Goal: Book appointment/travel/reservation

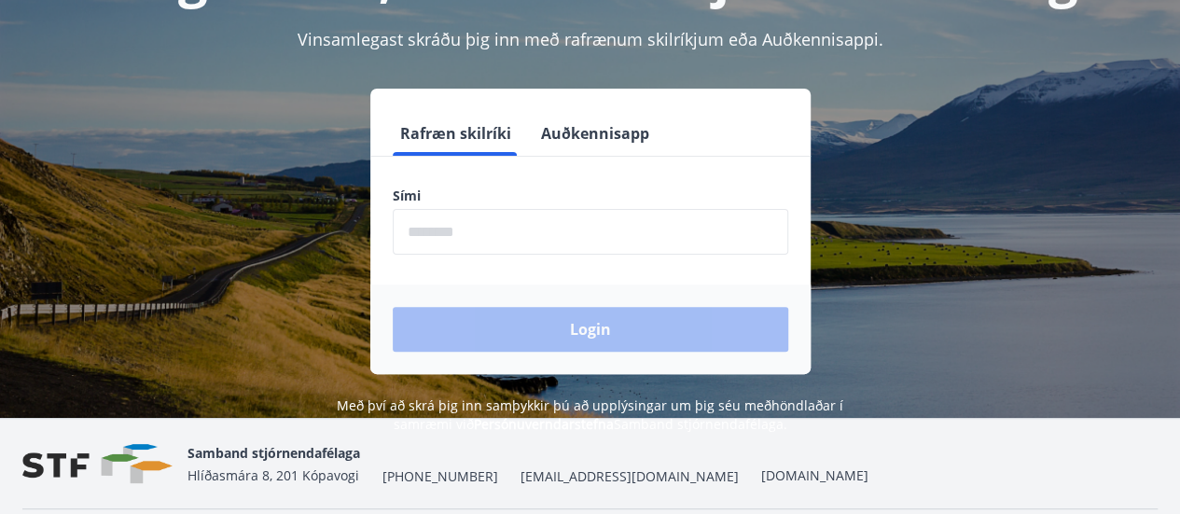
scroll to position [186, 0]
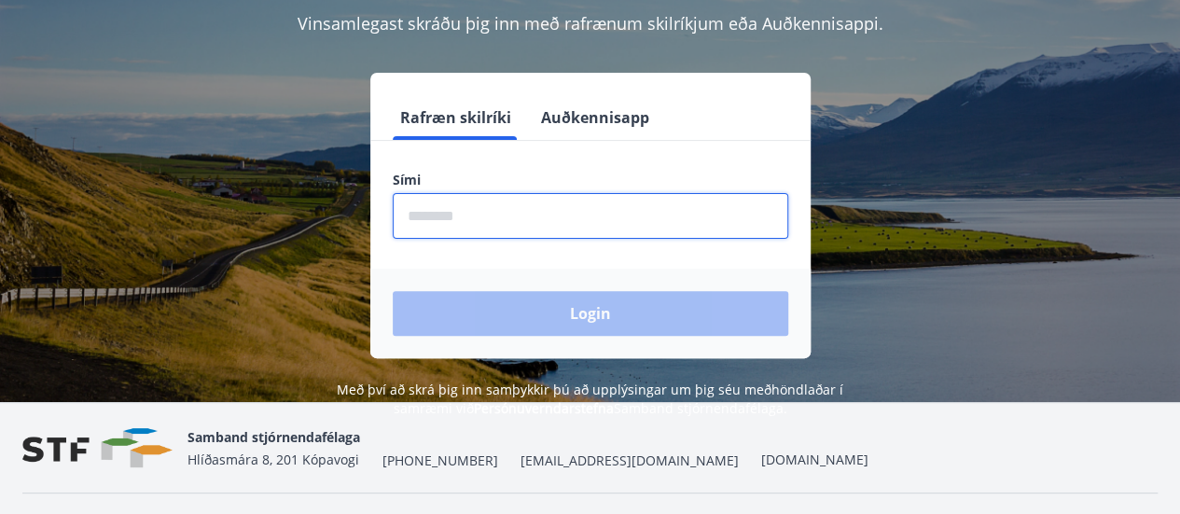
click at [580, 219] on input "phone" at bounding box center [590, 216] width 395 height 46
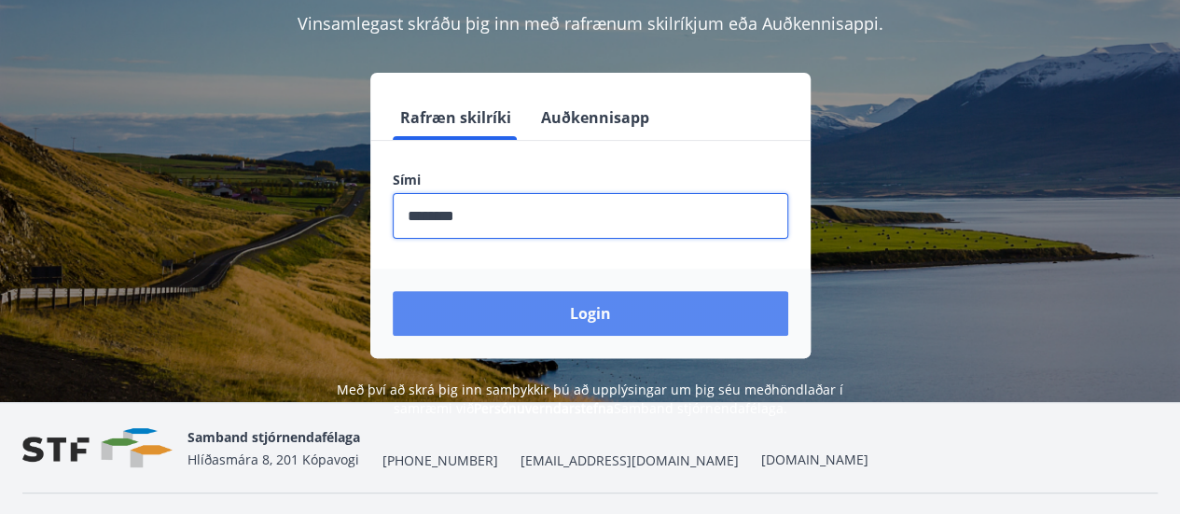
type input "********"
click at [698, 328] on button "Login" at bounding box center [590, 313] width 395 height 45
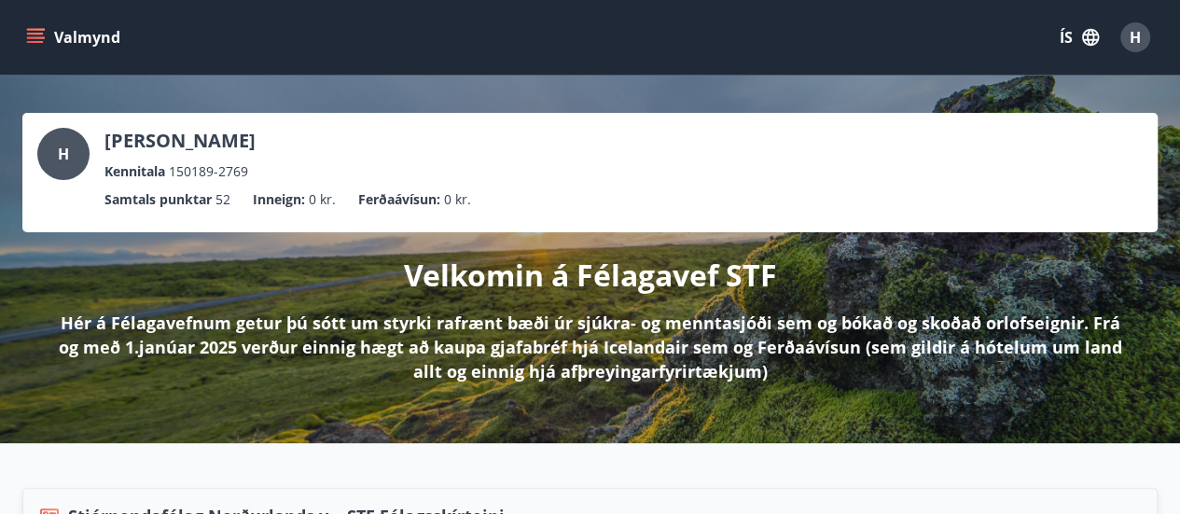
click at [41, 40] on icon "menu" at bounding box center [35, 37] width 19 height 19
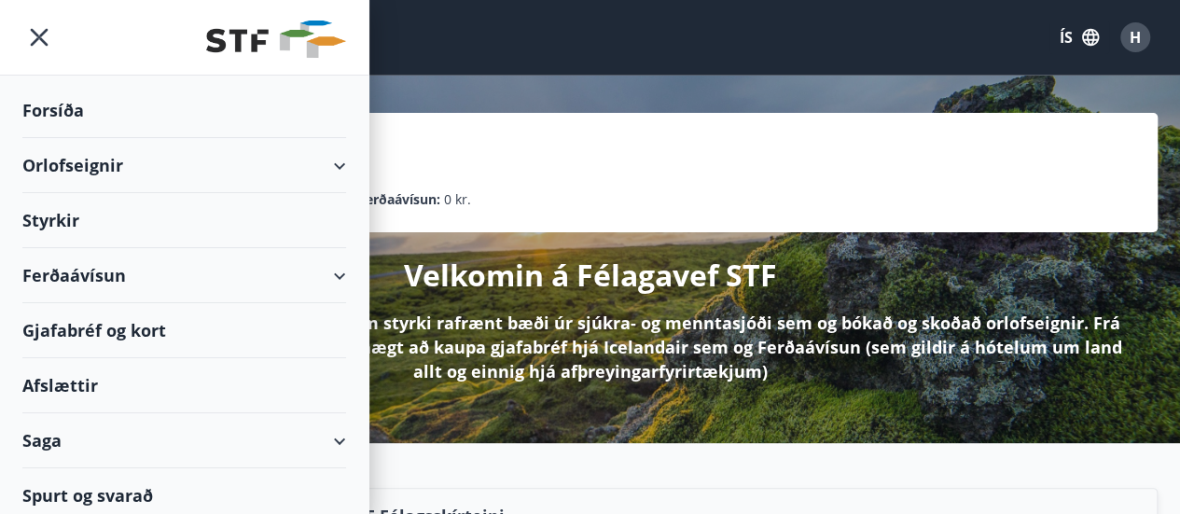
click at [320, 169] on div "Orlofseignir" at bounding box center [184, 165] width 324 height 55
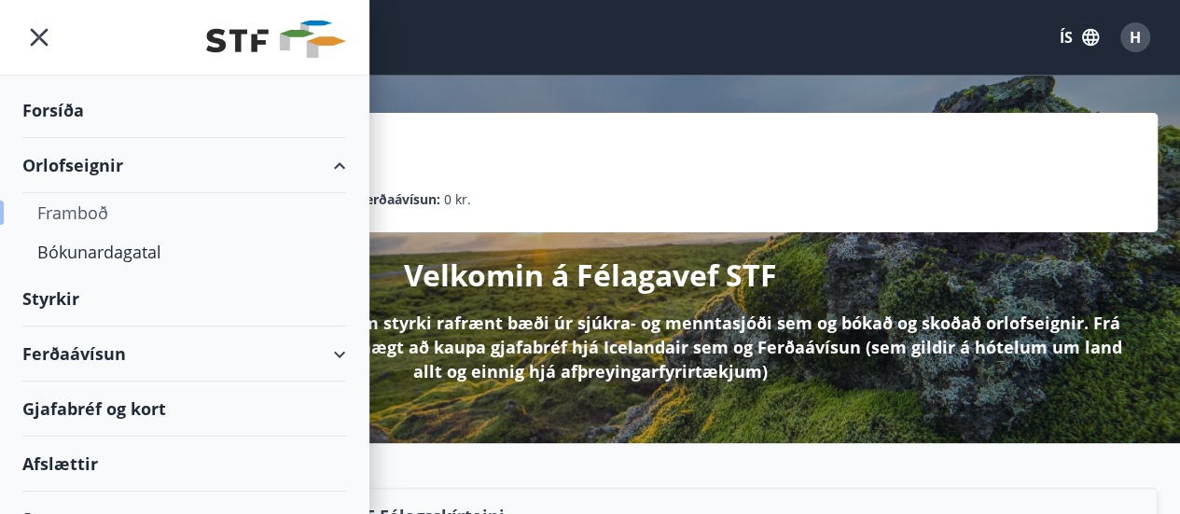
click at [98, 207] on div "Framboð" at bounding box center [184, 212] width 294 height 39
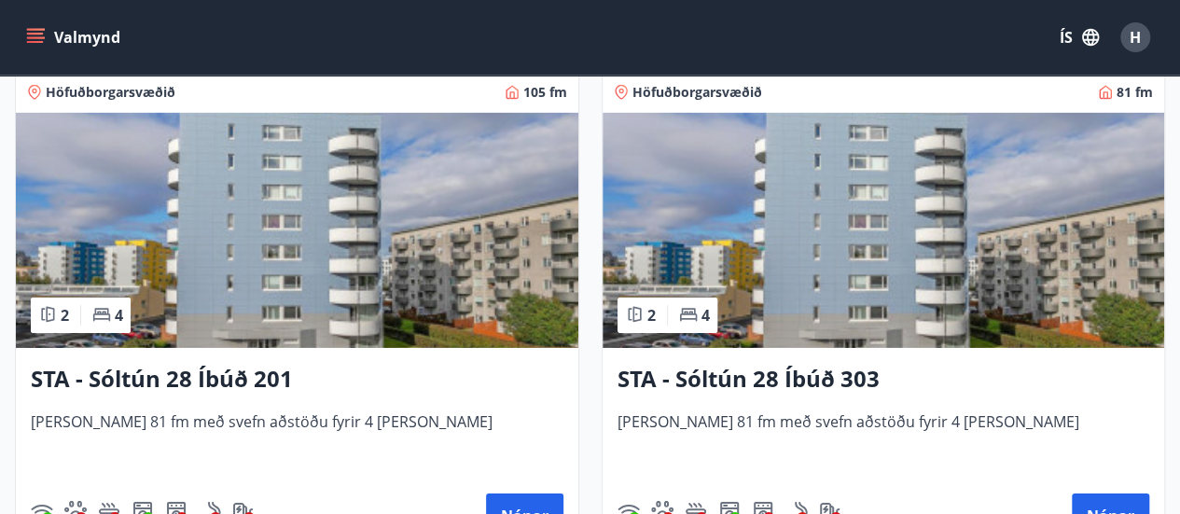
scroll to position [2984, 0]
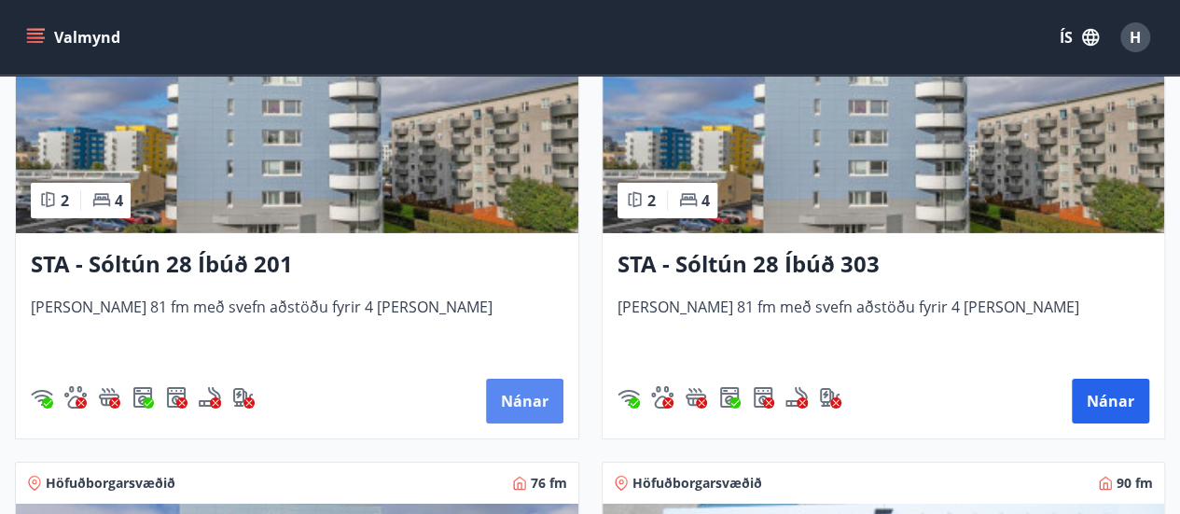
click at [507, 395] on button "Nánar" at bounding box center [524, 401] width 77 height 45
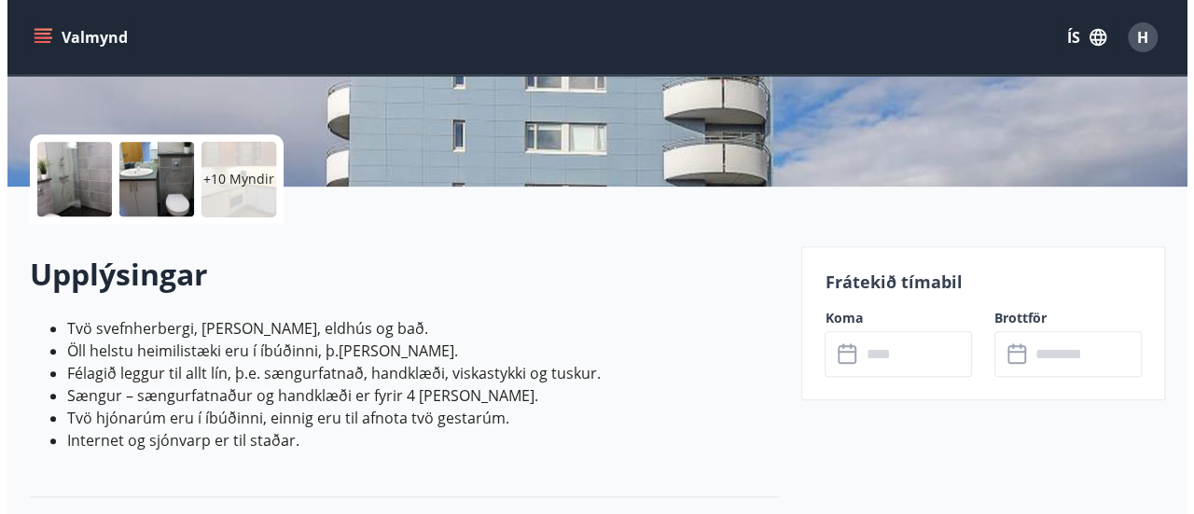
scroll to position [746, 0]
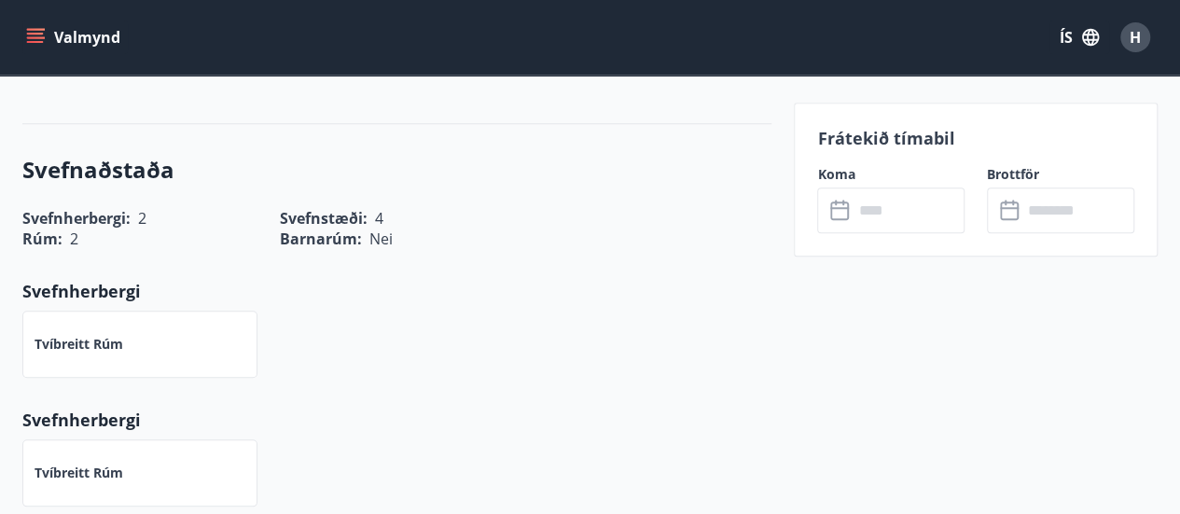
click at [916, 216] on input "text" at bounding box center [908, 210] width 112 height 46
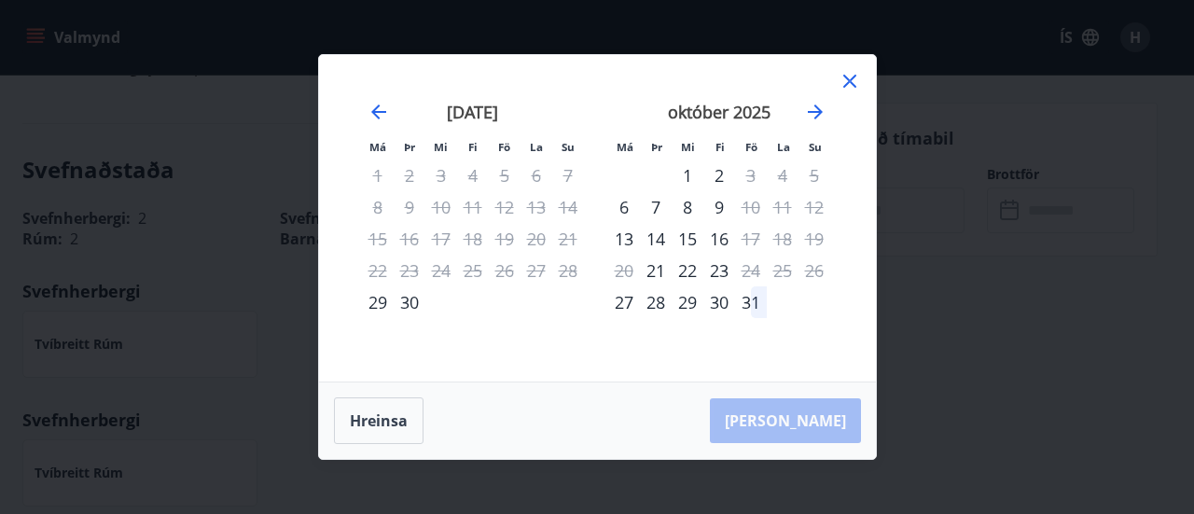
click at [651, 236] on div "14" at bounding box center [656, 239] width 32 height 32
click at [694, 240] on div "15" at bounding box center [687, 239] width 32 height 32
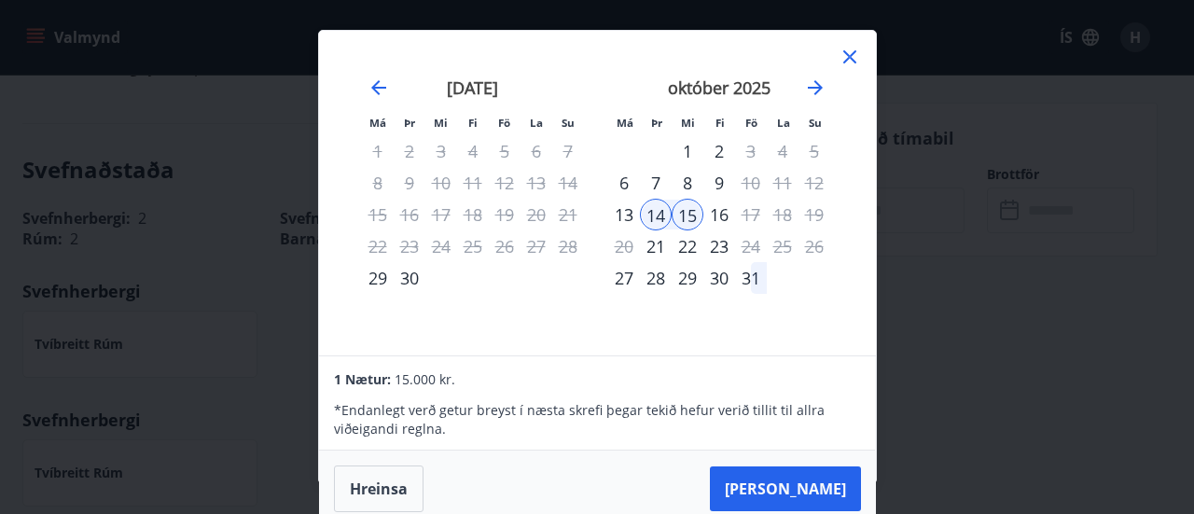
scroll to position [2, 0]
click at [686, 208] on div "15" at bounding box center [687, 213] width 32 height 32
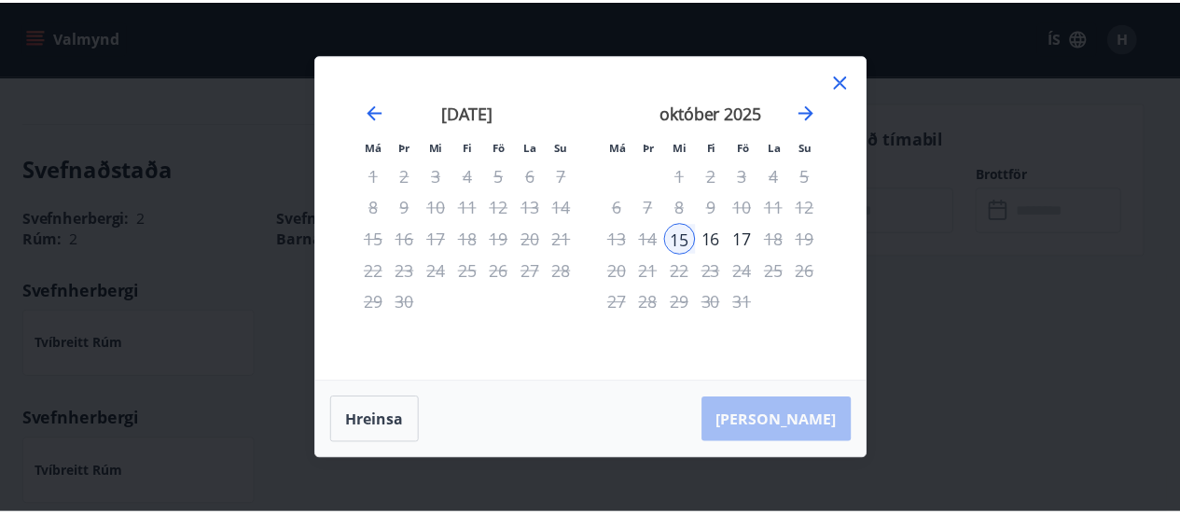
scroll to position [0, 0]
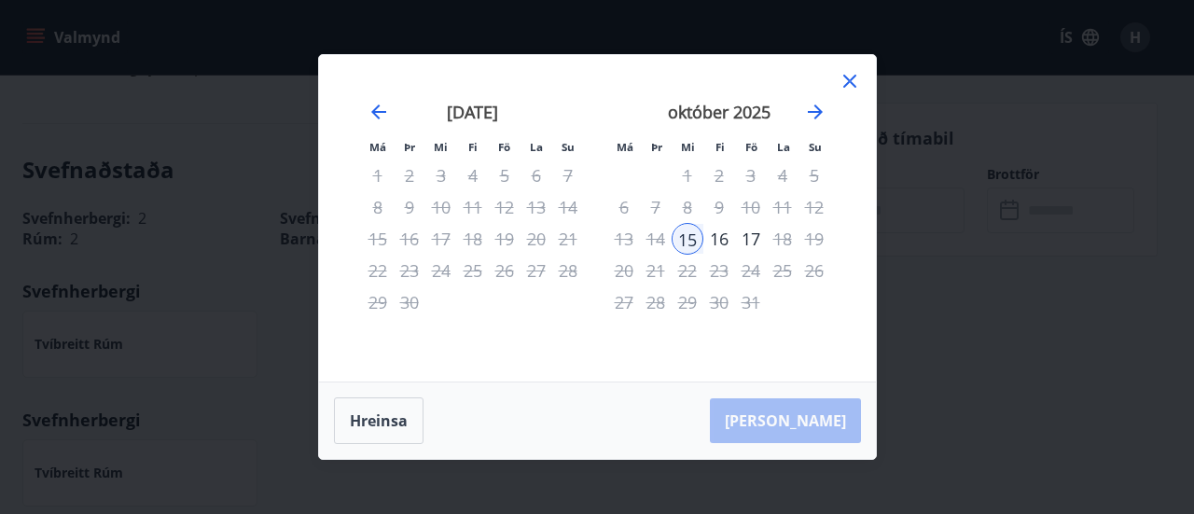
click at [656, 242] on div "14" at bounding box center [656, 239] width 32 height 32
click at [848, 83] on icon at bounding box center [849, 81] width 13 height 13
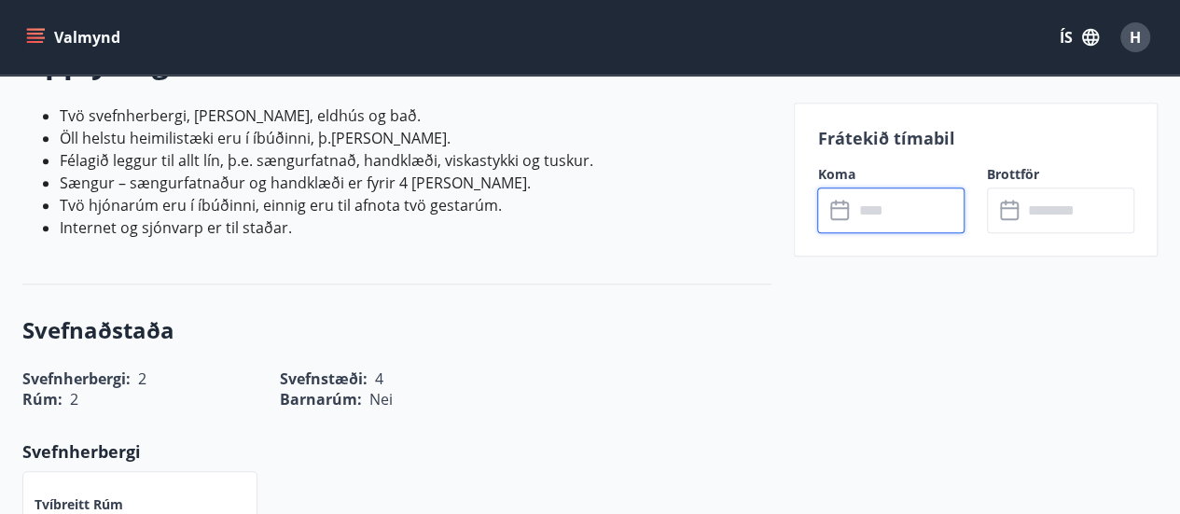
scroll to position [466, 0]
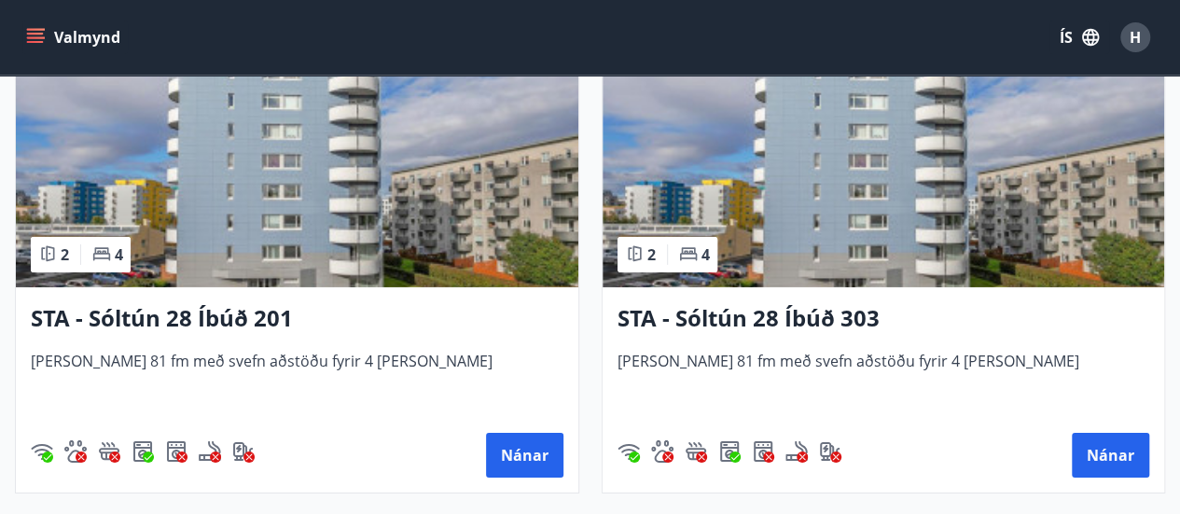
scroll to position [2891, 0]
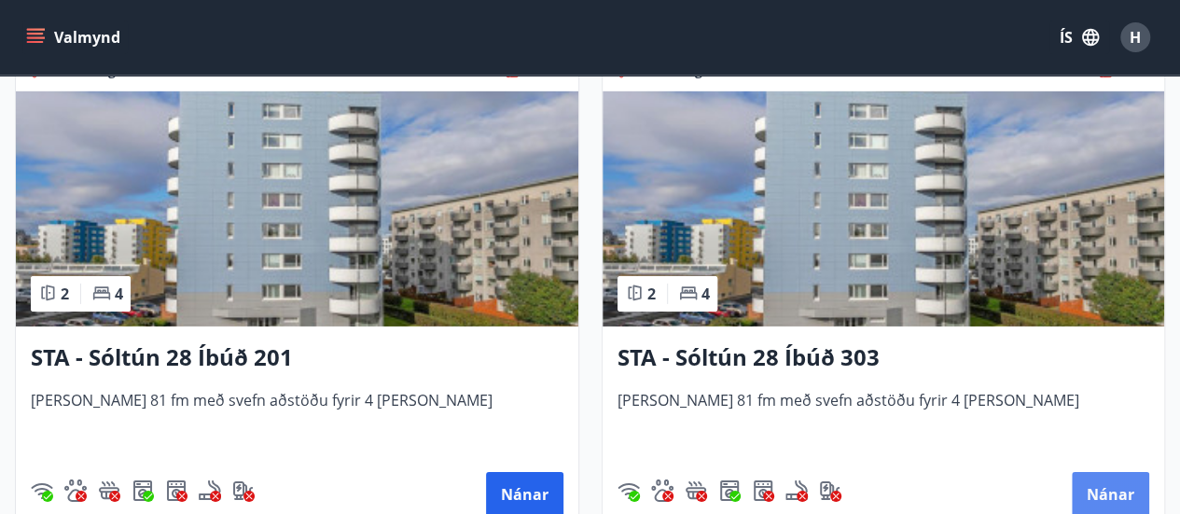
click at [1098, 488] on button "Nánar" at bounding box center [1109, 494] width 77 height 45
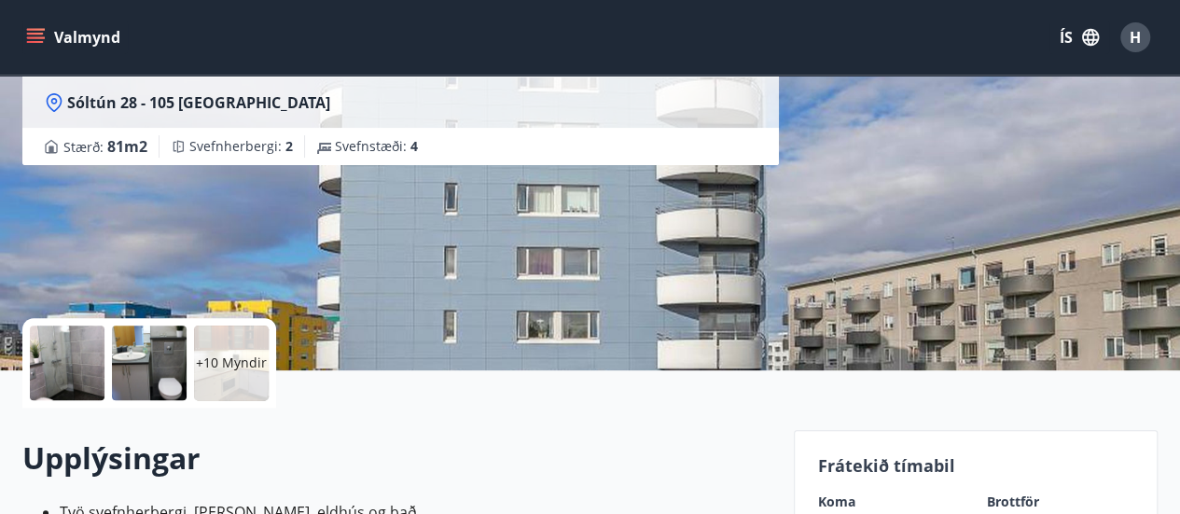
scroll to position [373, 0]
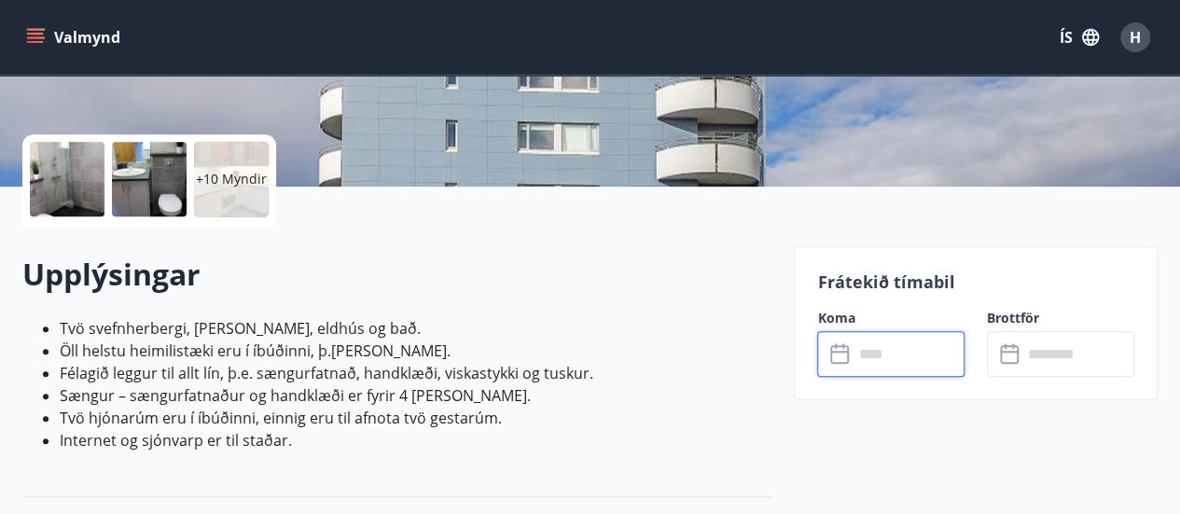
click at [895, 366] on input "text" at bounding box center [908, 354] width 112 height 46
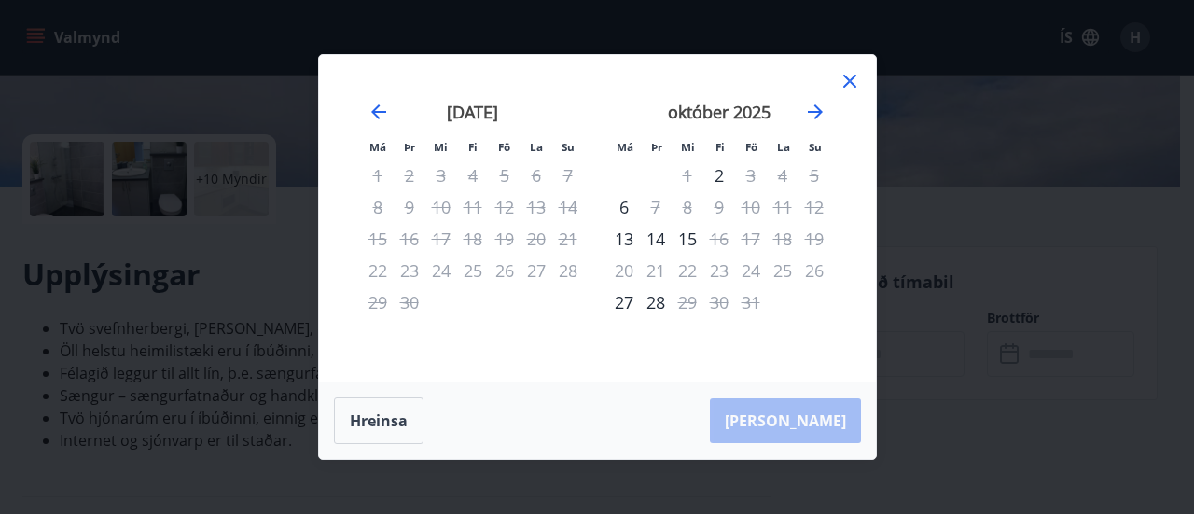
click at [849, 83] on icon at bounding box center [849, 81] width 13 height 13
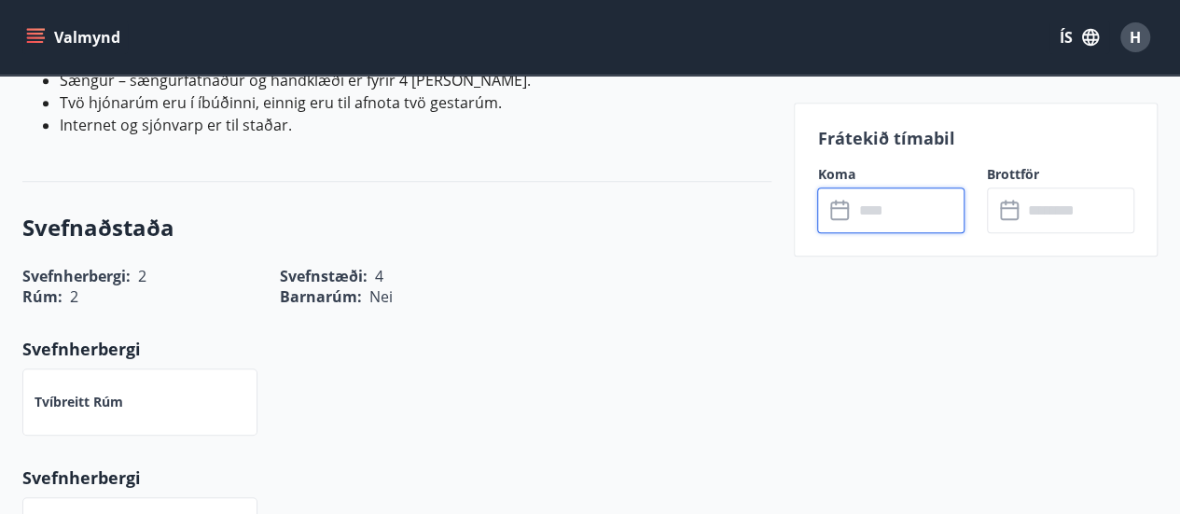
scroll to position [559, 0]
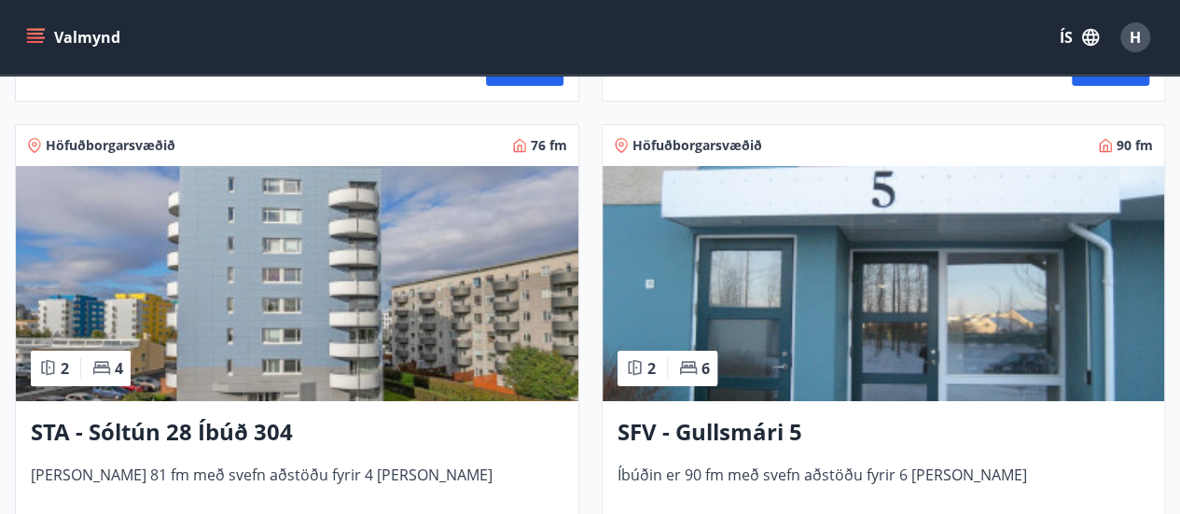
scroll to position [3450, 0]
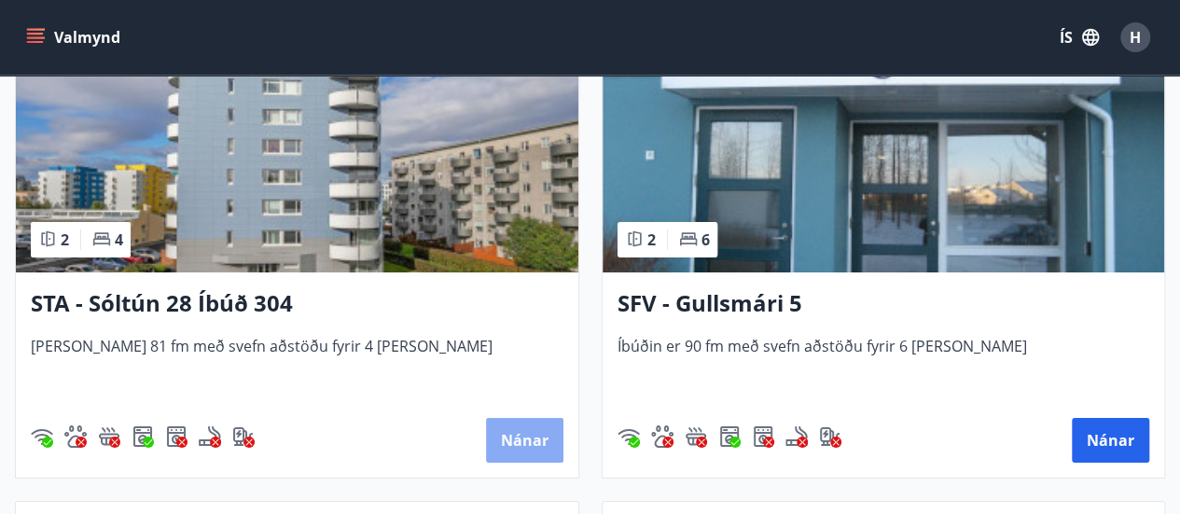
click at [506, 435] on button "Nánar" at bounding box center [524, 440] width 77 height 45
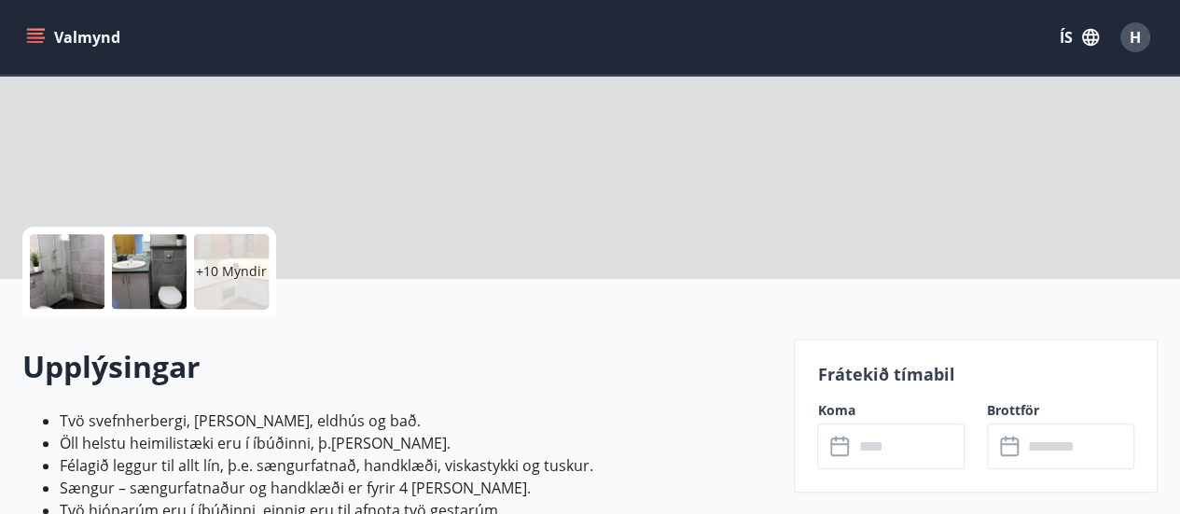
scroll to position [373, 0]
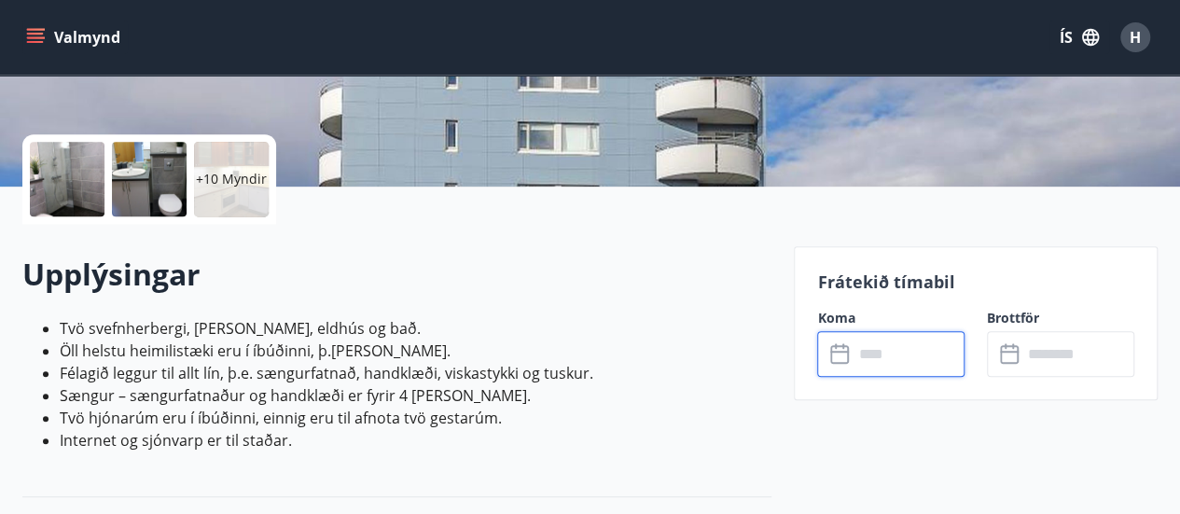
click at [921, 352] on input "text" at bounding box center [908, 354] width 112 height 46
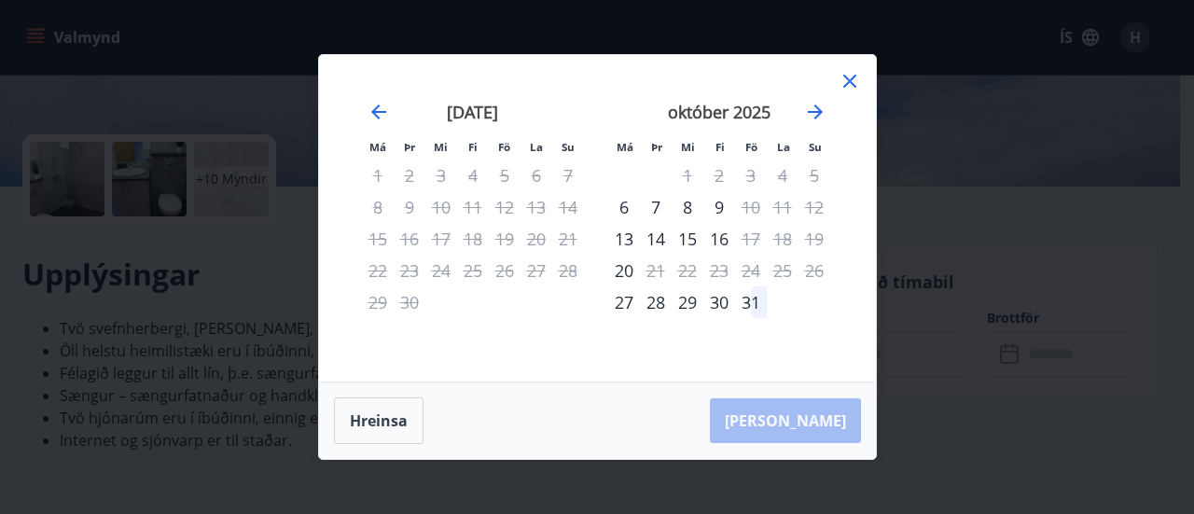
click at [847, 86] on icon at bounding box center [849, 81] width 22 height 22
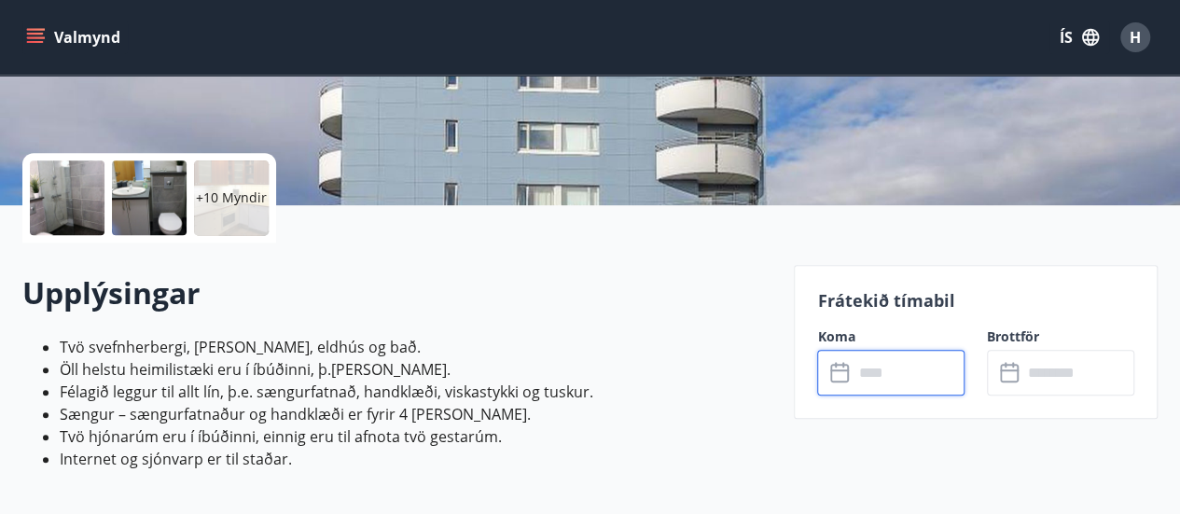
scroll to position [559, 0]
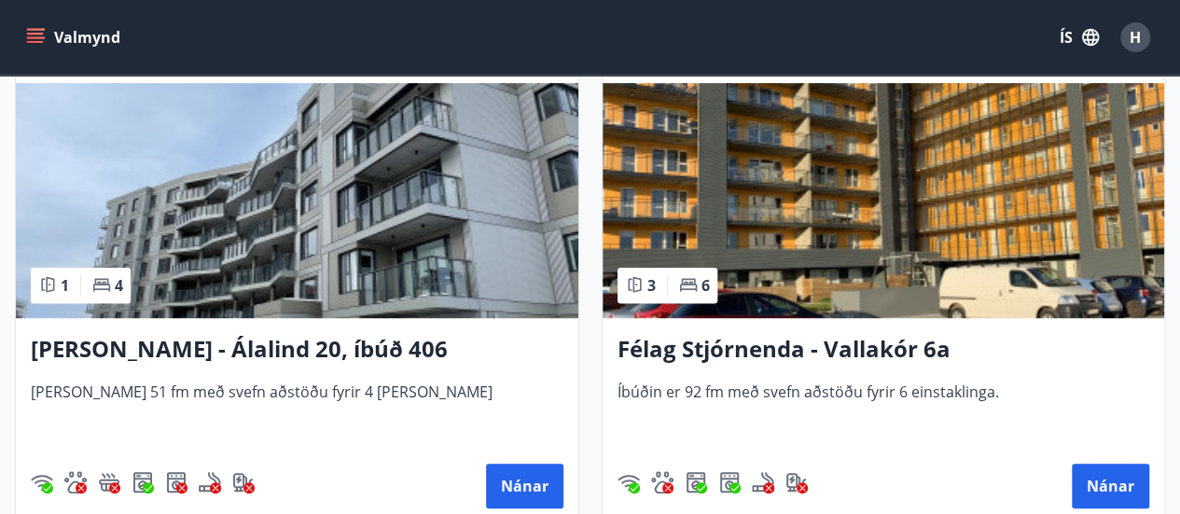
scroll to position [4010, 0]
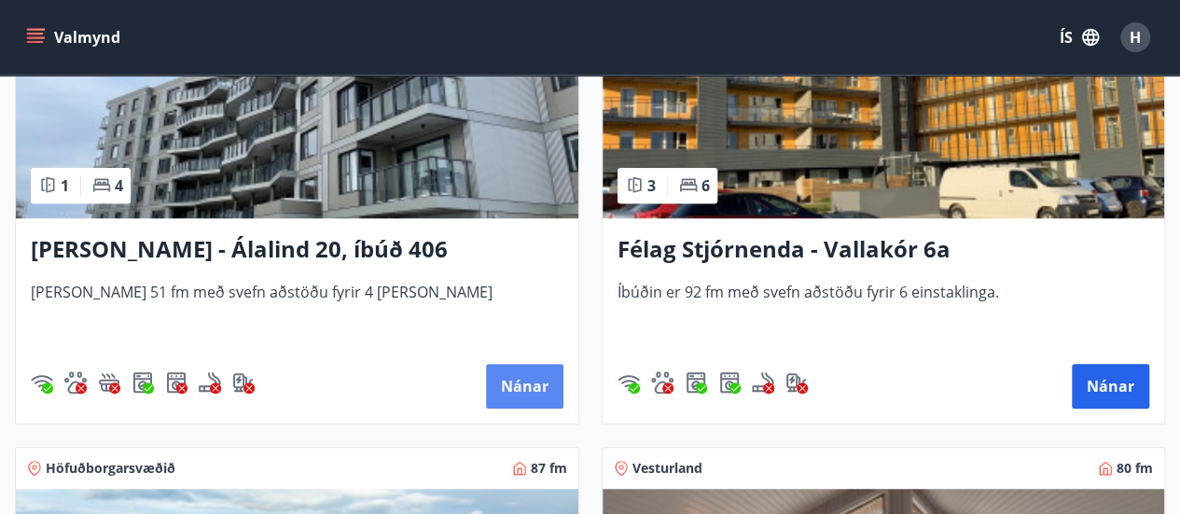
click at [535, 377] on button "Nánar" at bounding box center [524, 386] width 77 height 45
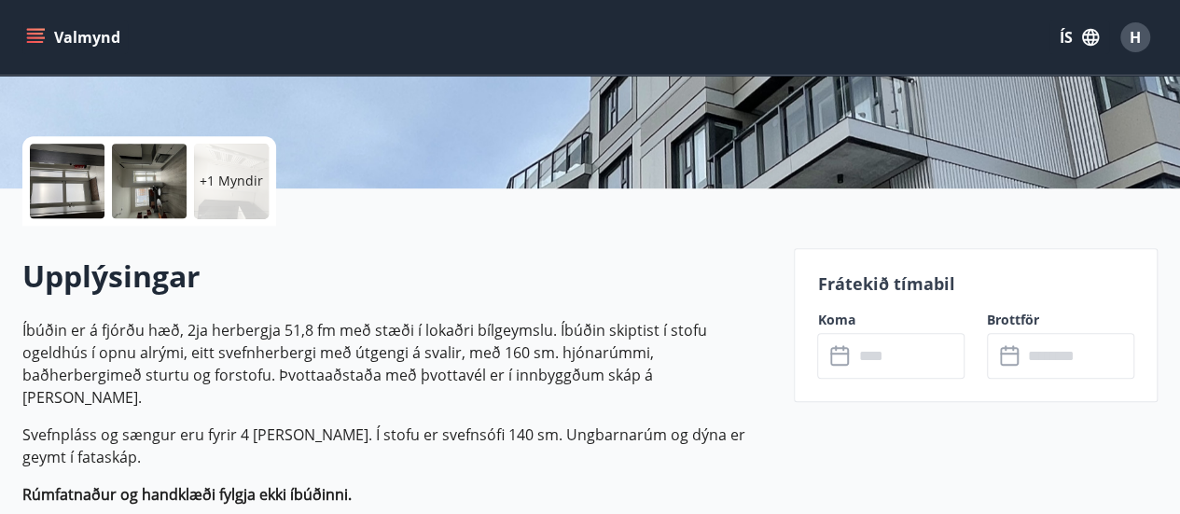
scroll to position [466, 0]
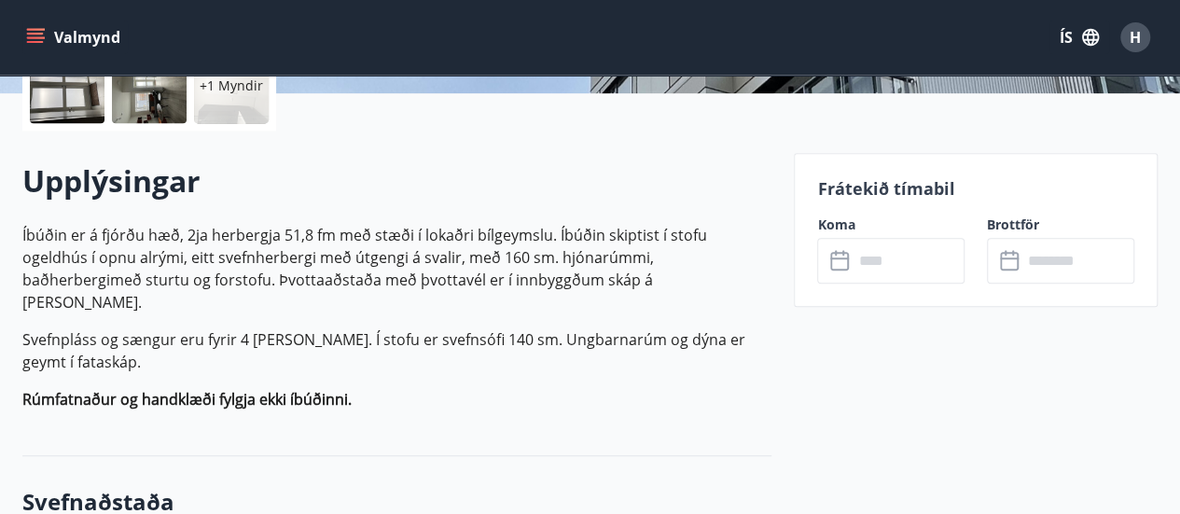
click at [896, 262] on input "text" at bounding box center [908, 261] width 112 height 46
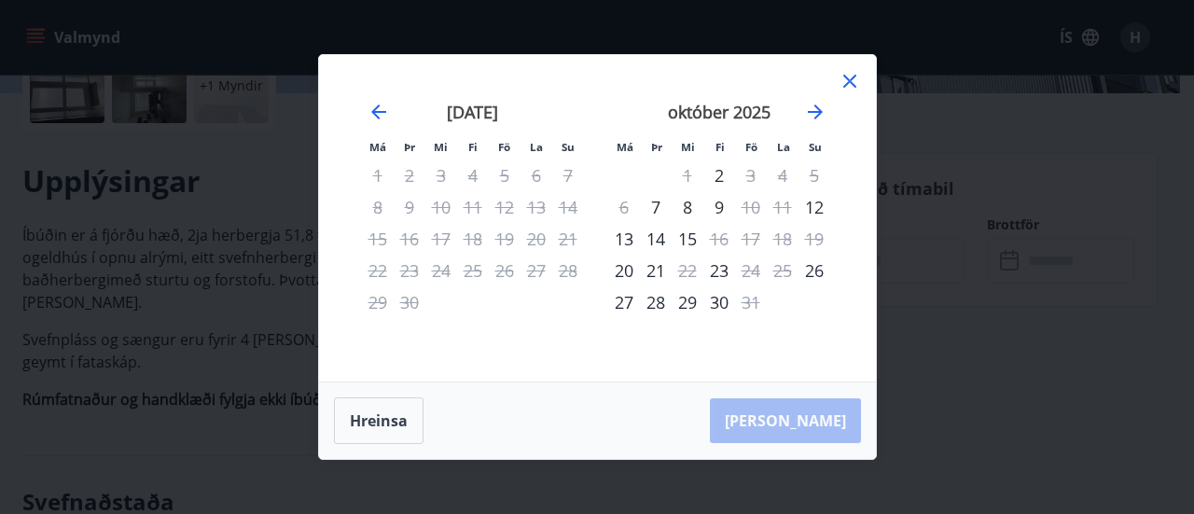
click at [850, 76] on icon at bounding box center [849, 81] width 22 height 22
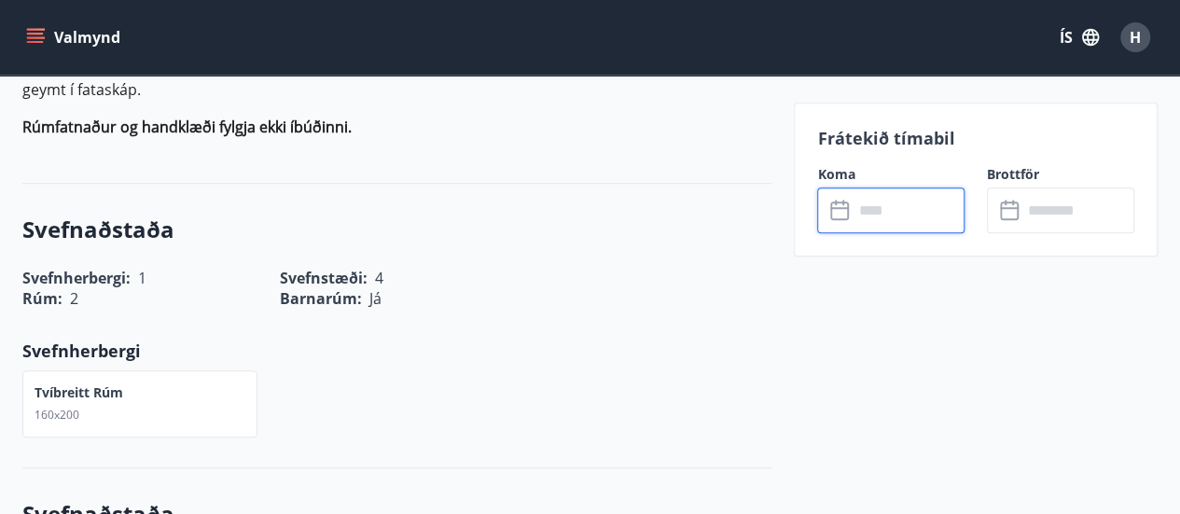
scroll to position [746, 0]
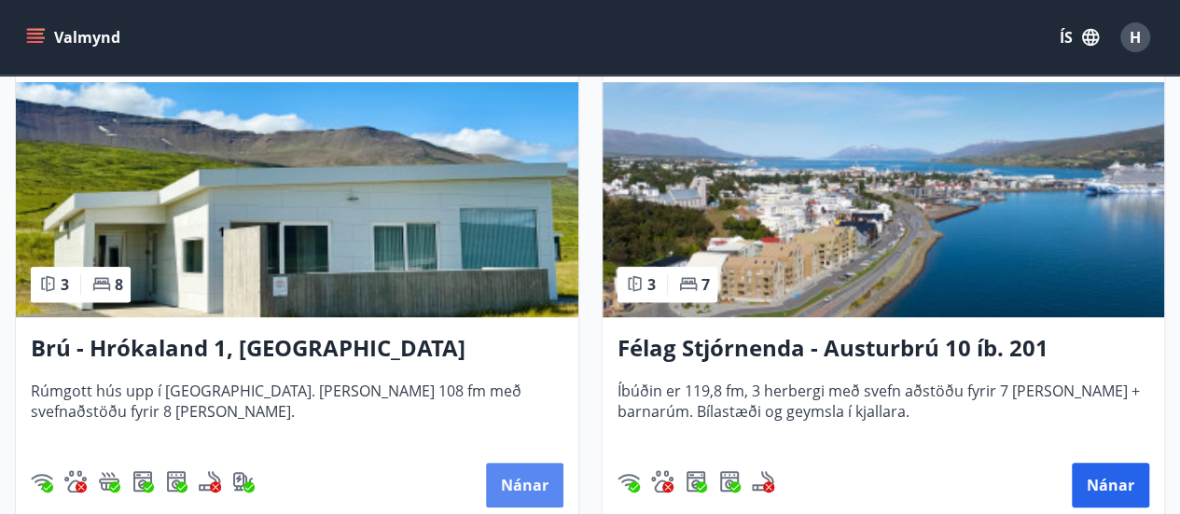
click at [536, 465] on button "Nánar" at bounding box center [524, 485] width 77 height 45
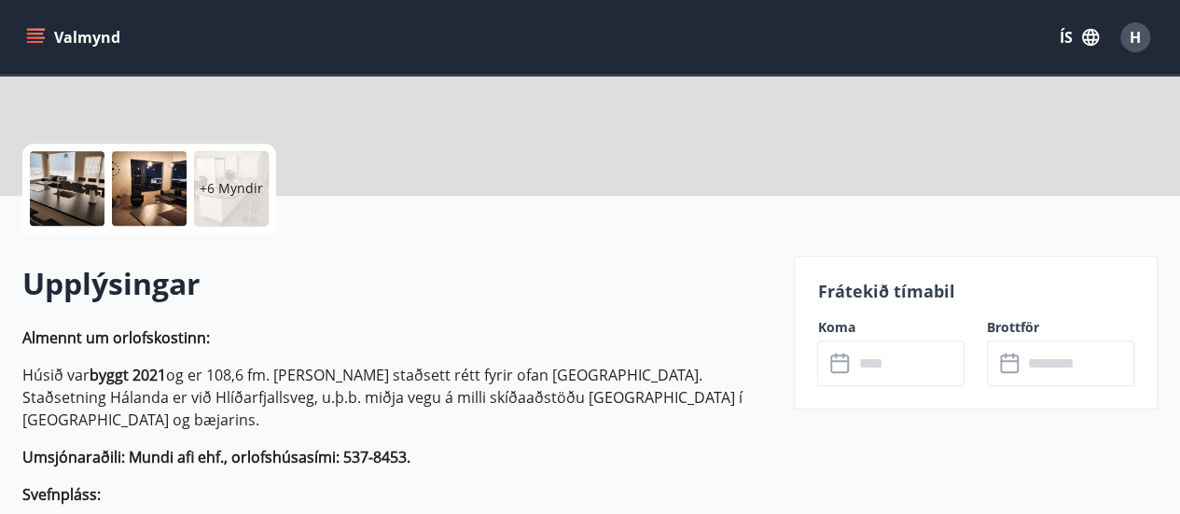
scroll to position [466, 0]
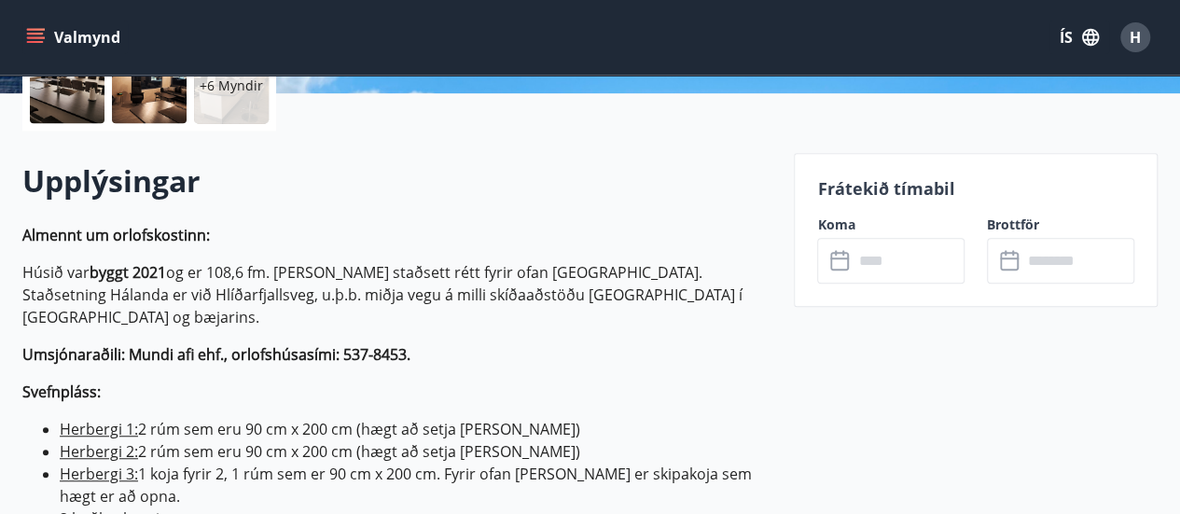
click at [920, 264] on input "text" at bounding box center [908, 261] width 112 height 46
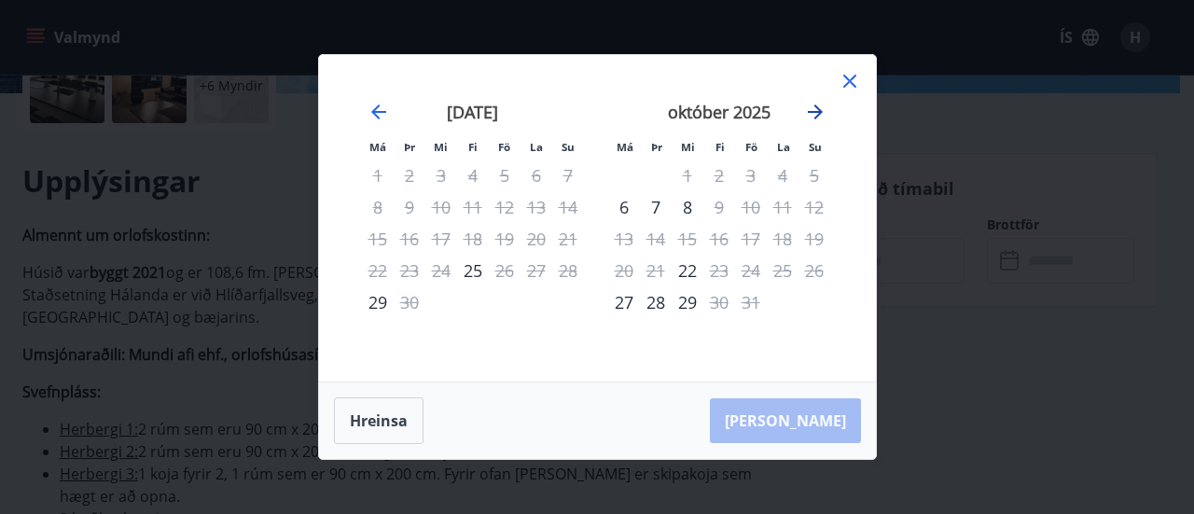
click at [822, 113] on icon "Move forward to switch to the next month." at bounding box center [815, 112] width 22 height 22
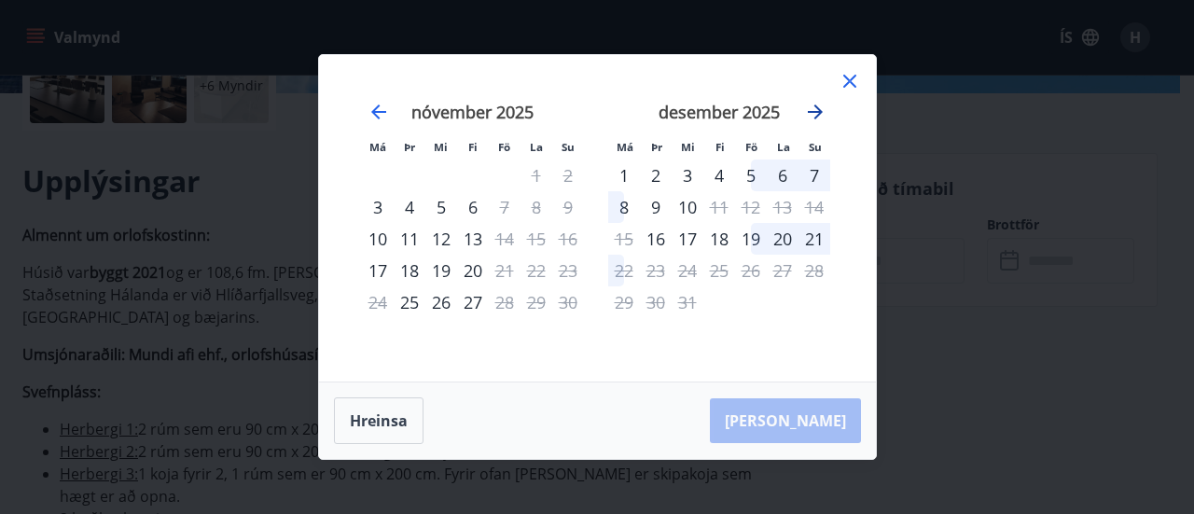
click at [816, 112] on icon "Move forward to switch to the next month." at bounding box center [815, 111] width 15 height 15
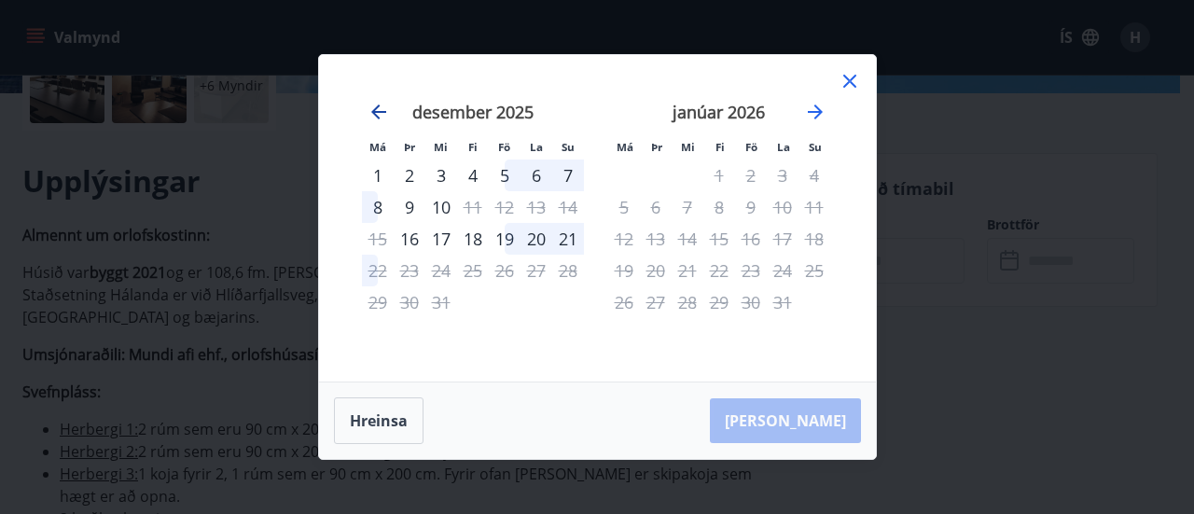
click at [382, 104] on icon "Move backward to switch to the previous month." at bounding box center [378, 112] width 22 height 22
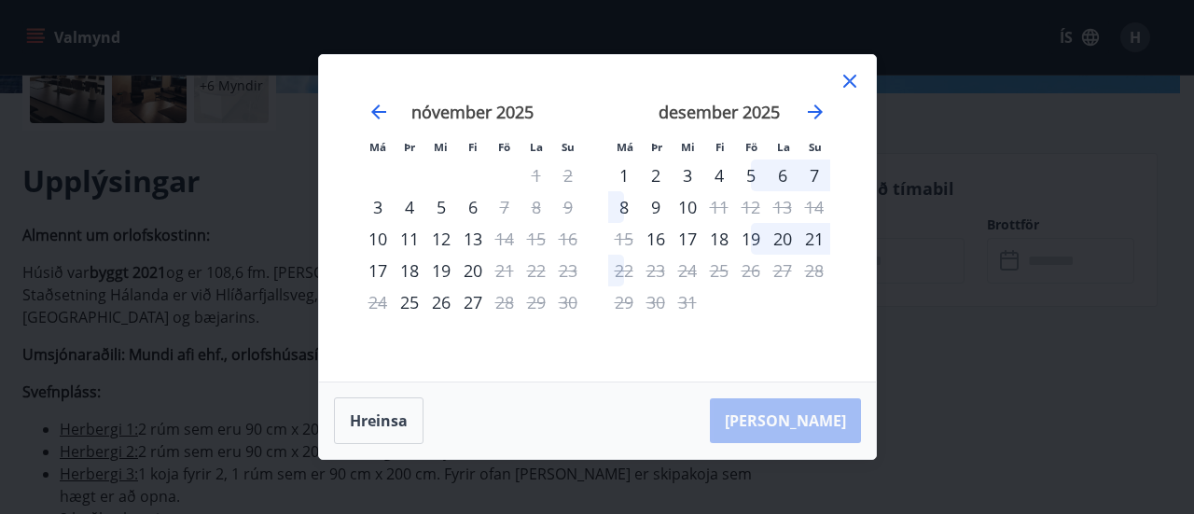
click at [858, 79] on div "Má Þr Mi Fi Fö La Su Má Þr Mi Fi Fö La Su [DATE] 1 2 3 4 5 6 7 8 9 10 11 12 13 …" at bounding box center [597, 218] width 557 height 326
click at [855, 79] on icon at bounding box center [849, 81] width 22 height 22
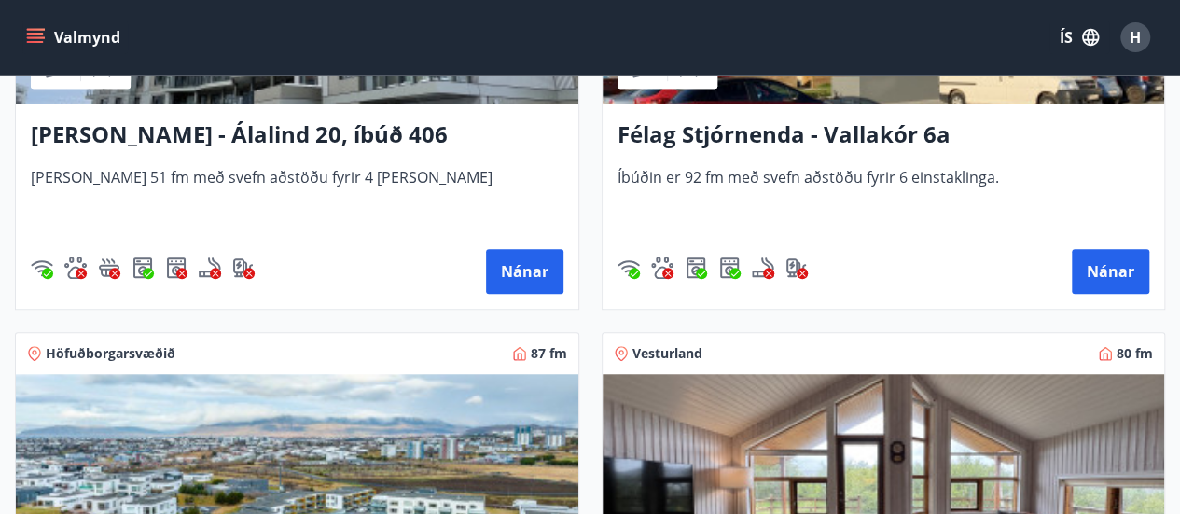
scroll to position [4010, 0]
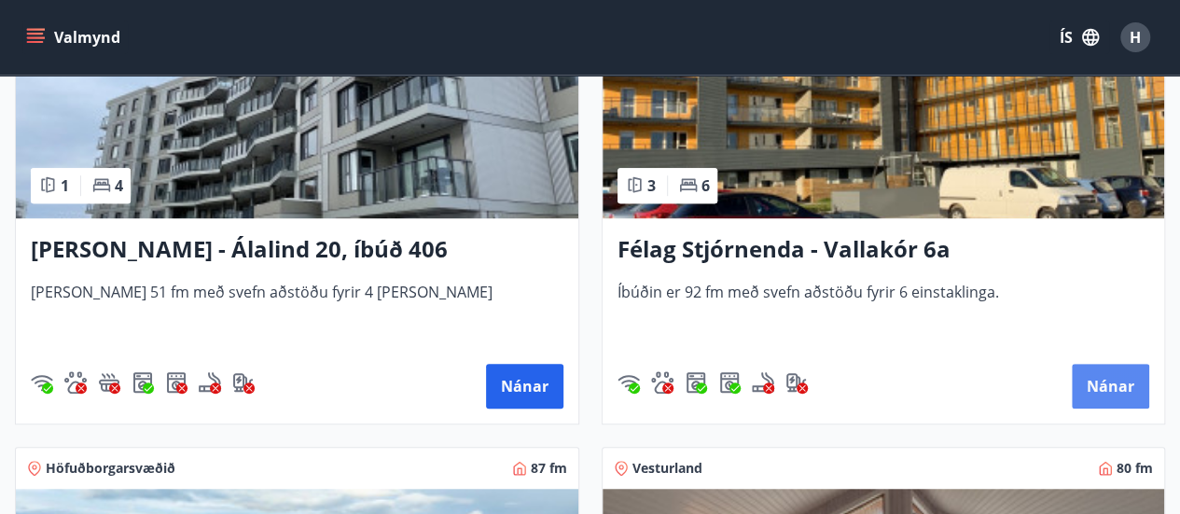
click at [1087, 381] on button "Nánar" at bounding box center [1109, 386] width 77 height 45
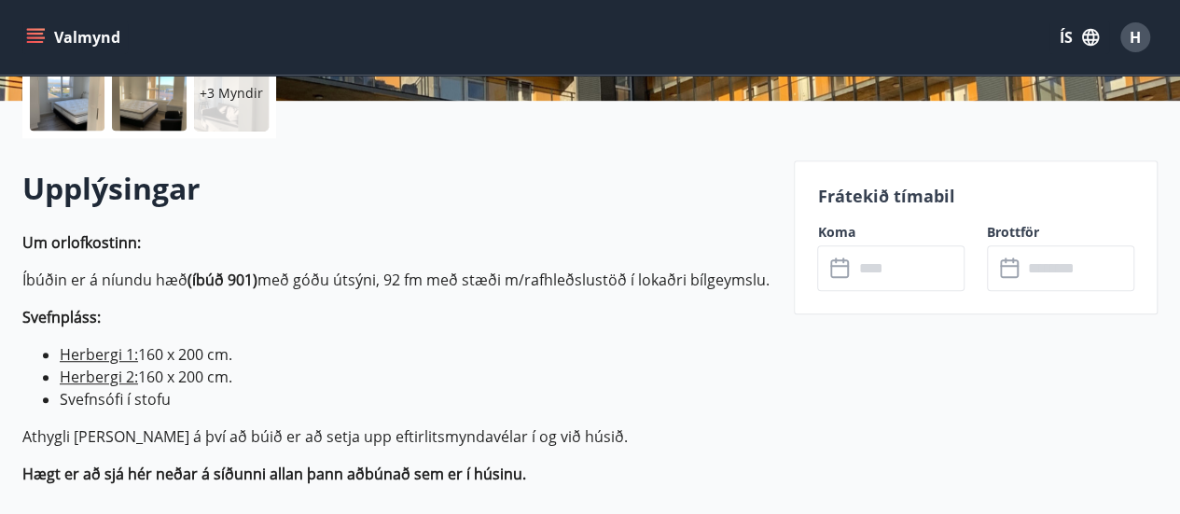
scroll to position [466, 0]
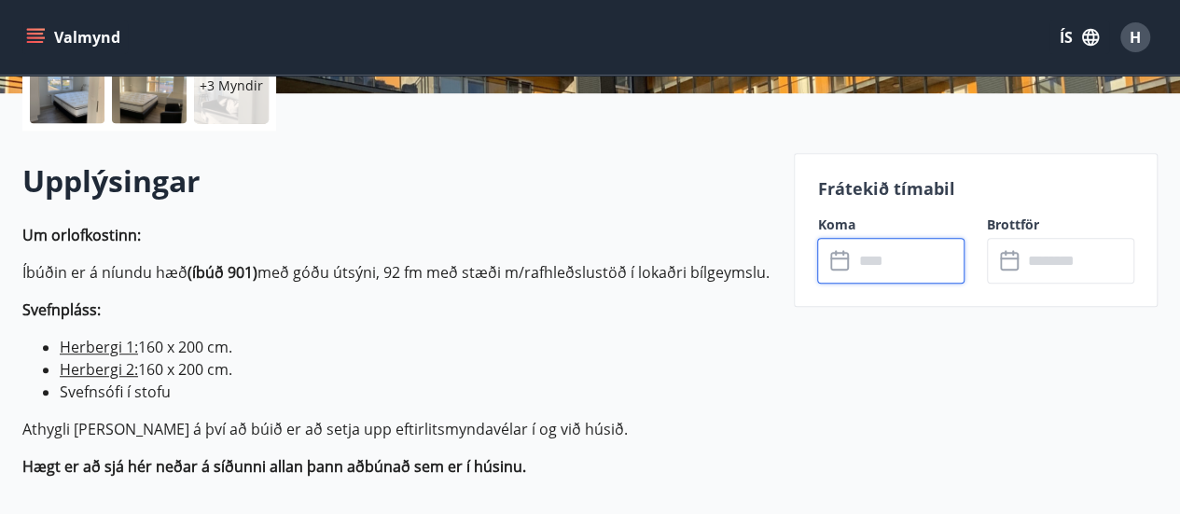
click at [910, 264] on input "text" at bounding box center [908, 261] width 112 height 46
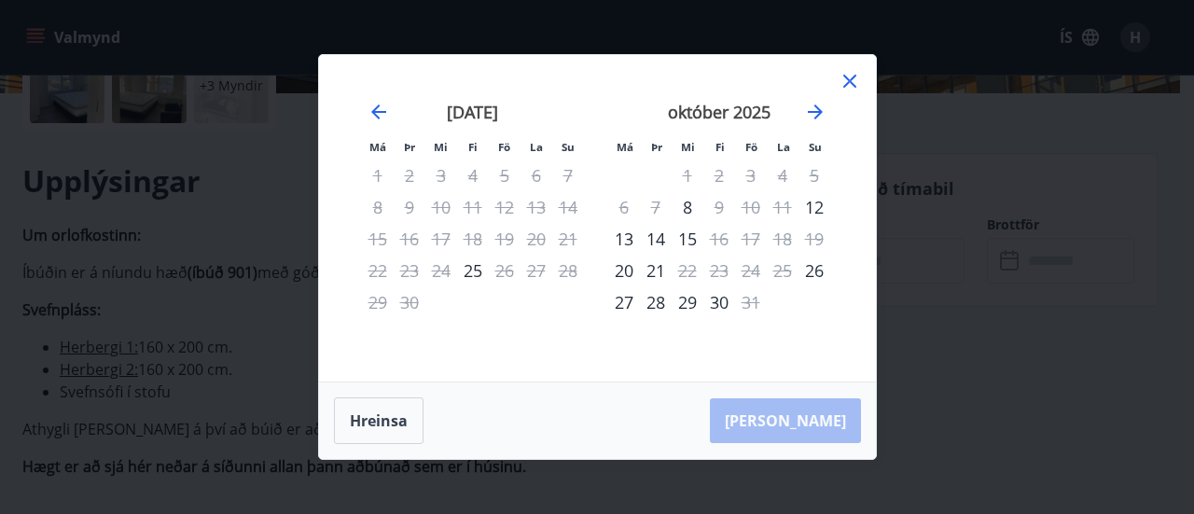
click at [859, 81] on icon at bounding box center [849, 81] width 22 height 22
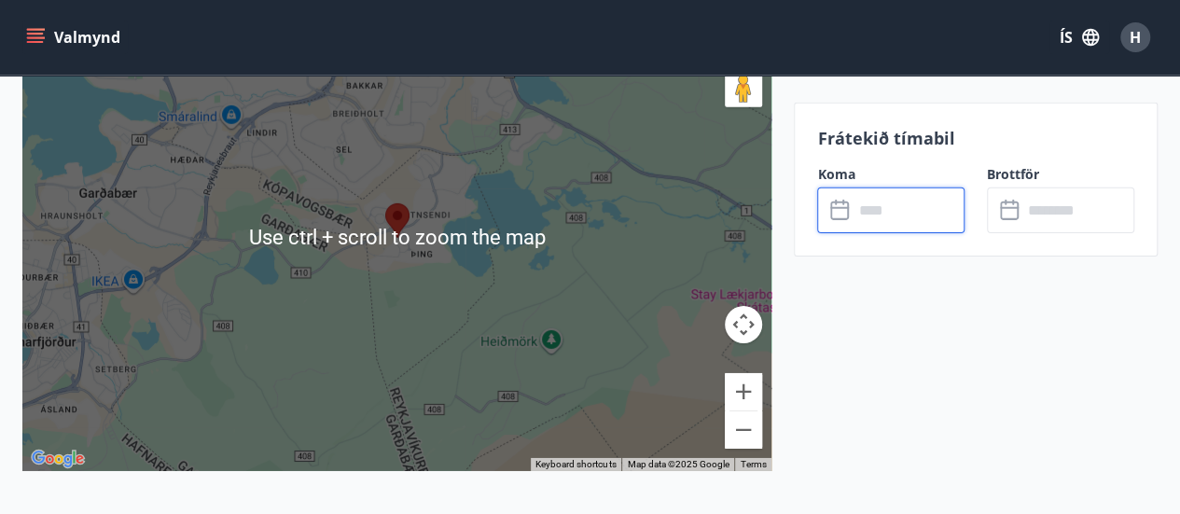
scroll to position [2781, 0]
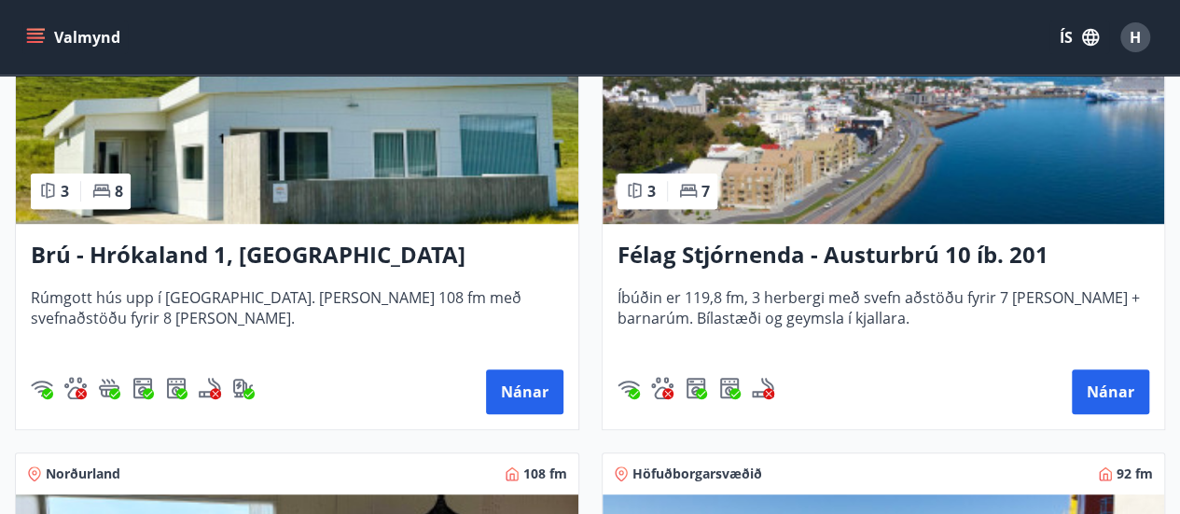
scroll to position [932, 0]
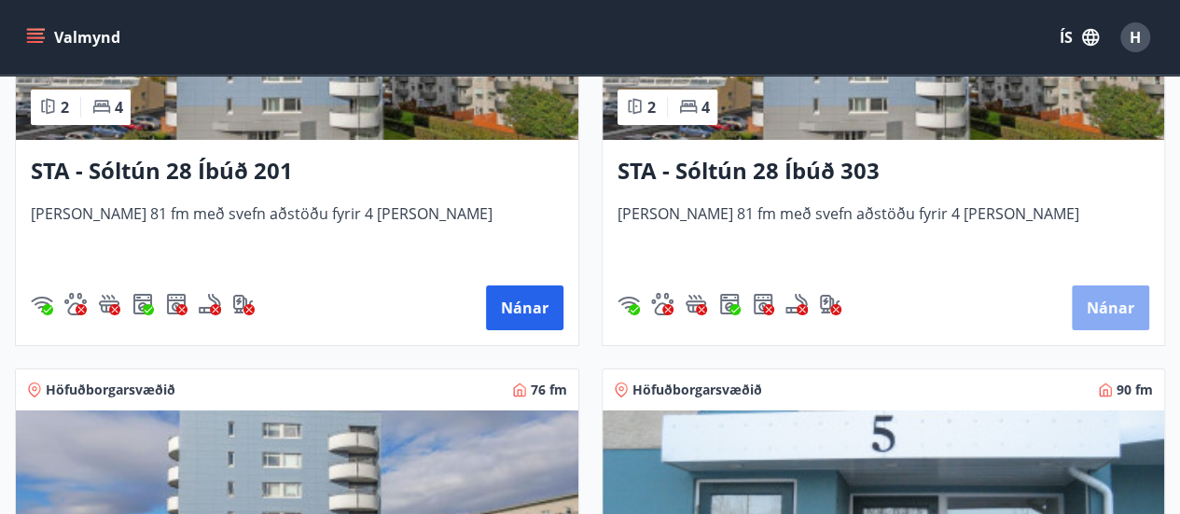
click at [1134, 323] on button "Nánar" at bounding box center [1109, 307] width 77 height 45
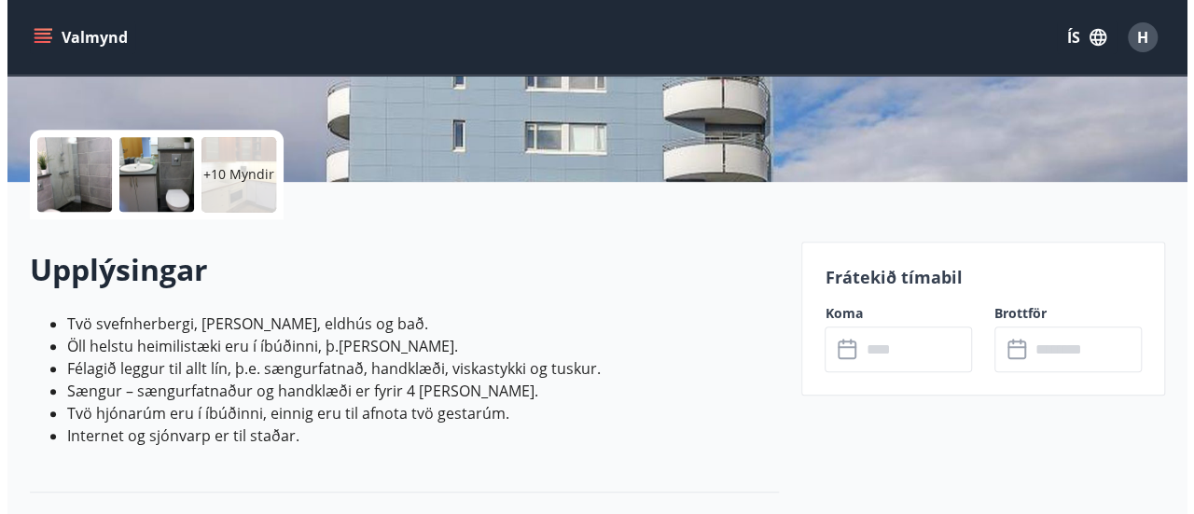
scroll to position [280, 0]
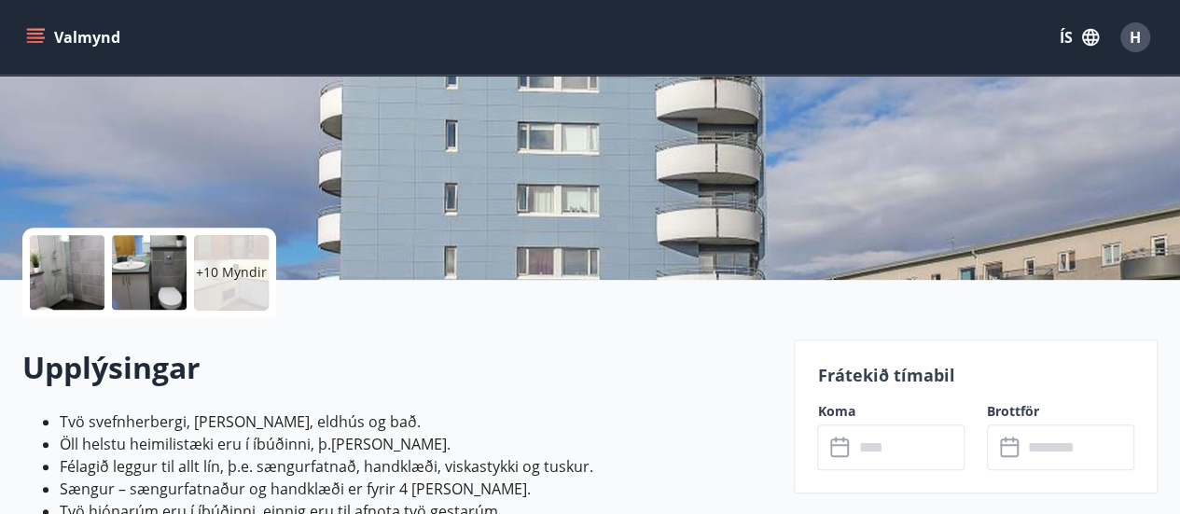
click at [83, 288] on div at bounding box center [67, 272] width 75 height 75
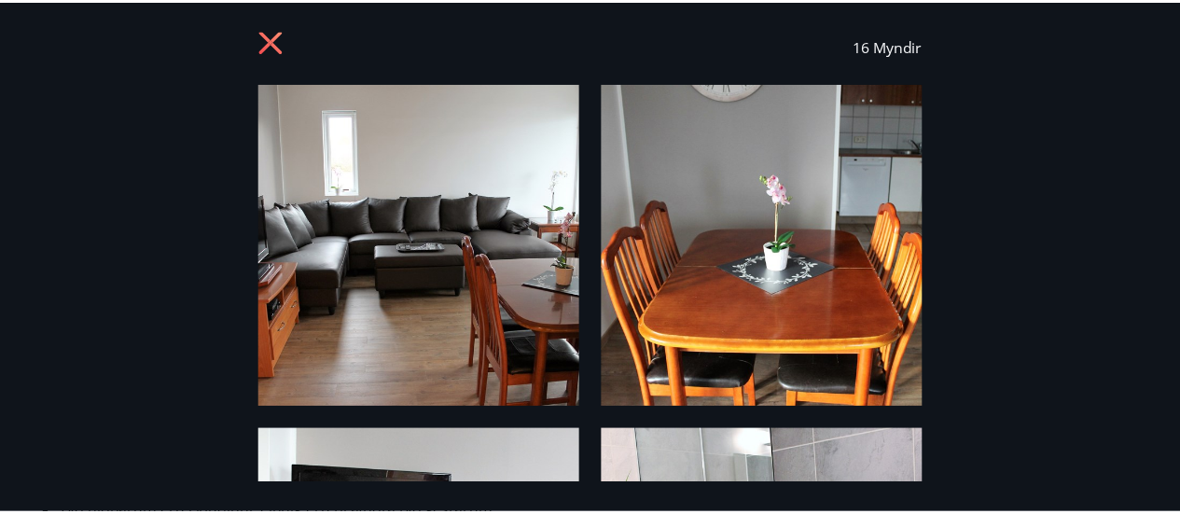
scroll to position [0, 0]
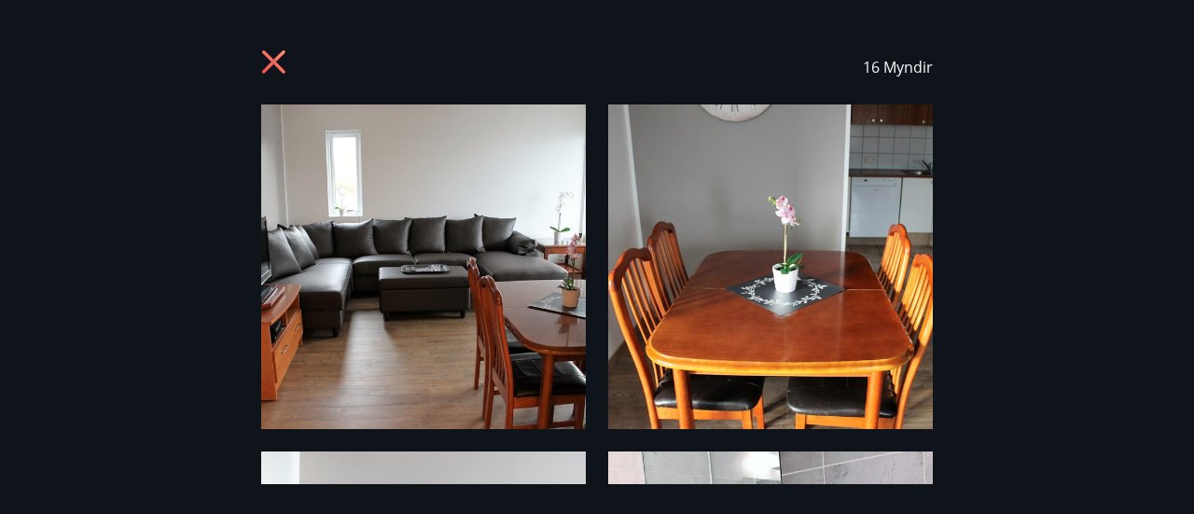
click at [259, 55] on div "16 Myndir" at bounding box center [596, 67] width 1149 height 75
click at [264, 57] on icon at bounding box center [276, 64] width 30 height 30
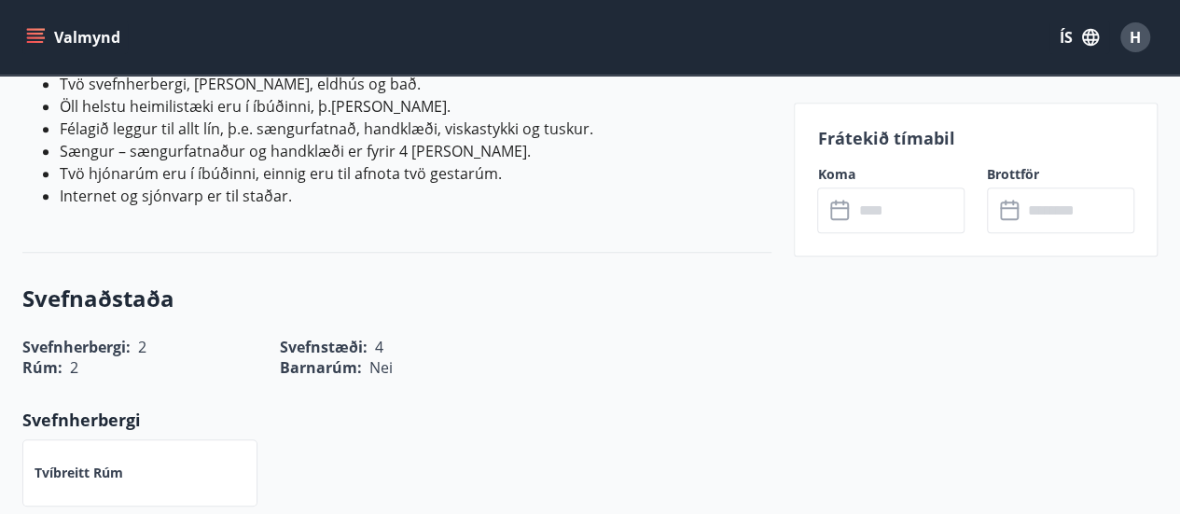
scroll to position [559, 0]
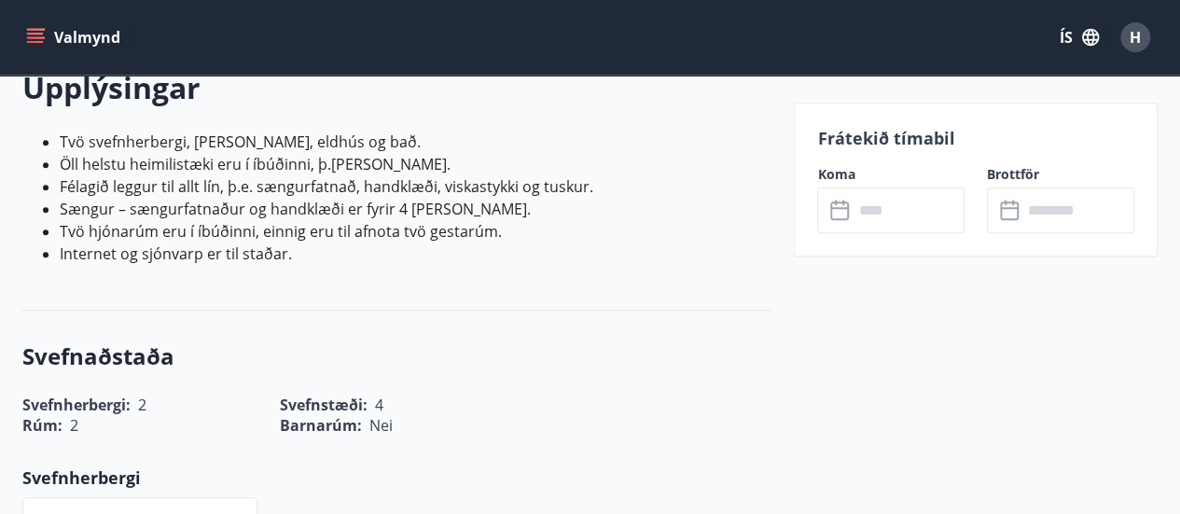
click at [926, 219] on input "text" at bounding box center [908, 210] width 112 height 46
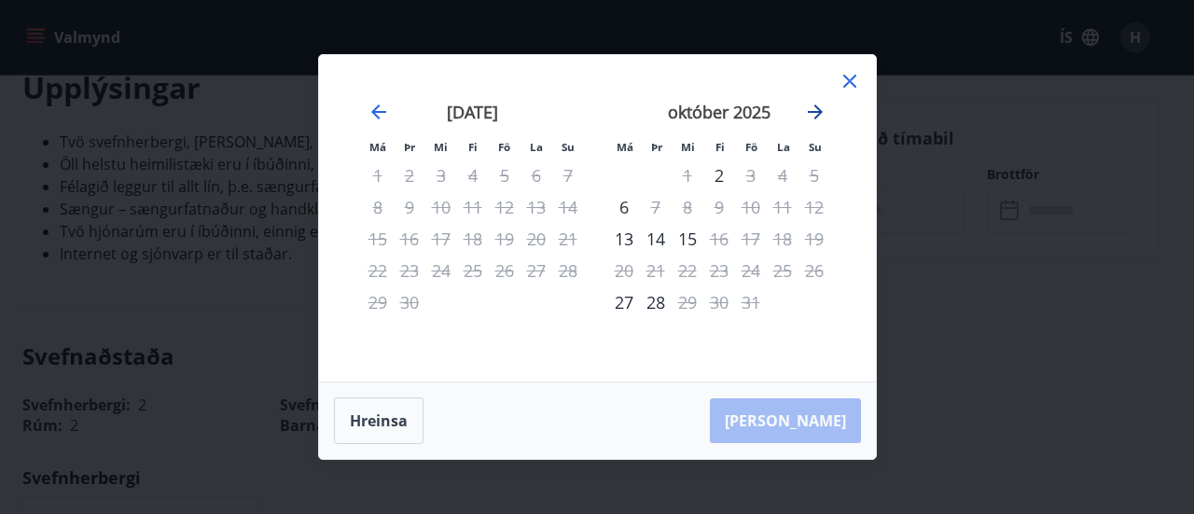
click at [815, 116] on icon "Move forward to switch to the next month." at bounding box center [815, 112] width 22 height 22
click at [373, 113] on icon "Move backward to switch to the previous month." at bounding box center [378, 111] width 15 height 15
click at [653, 240] on div "14" at bounding box center [656, 239] width 32 height 32
click at [688, 240] on div "15" at bounding box center [687, 239] width 32 height 32
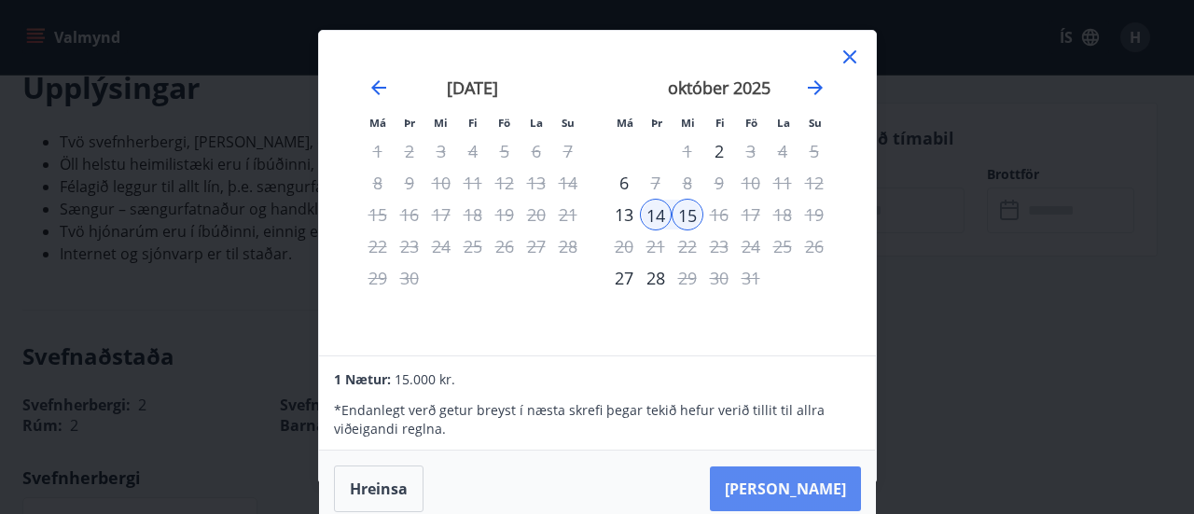
click at [821, 484] on button "[PERSON_NAME]" at bounding box center [785, 488] width 151 height 45
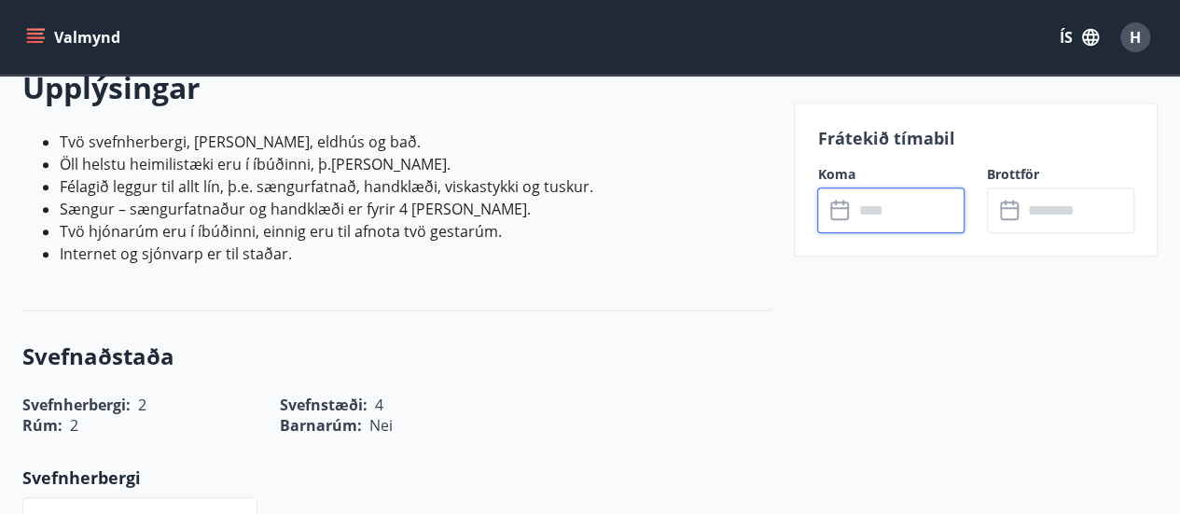
type input "******"
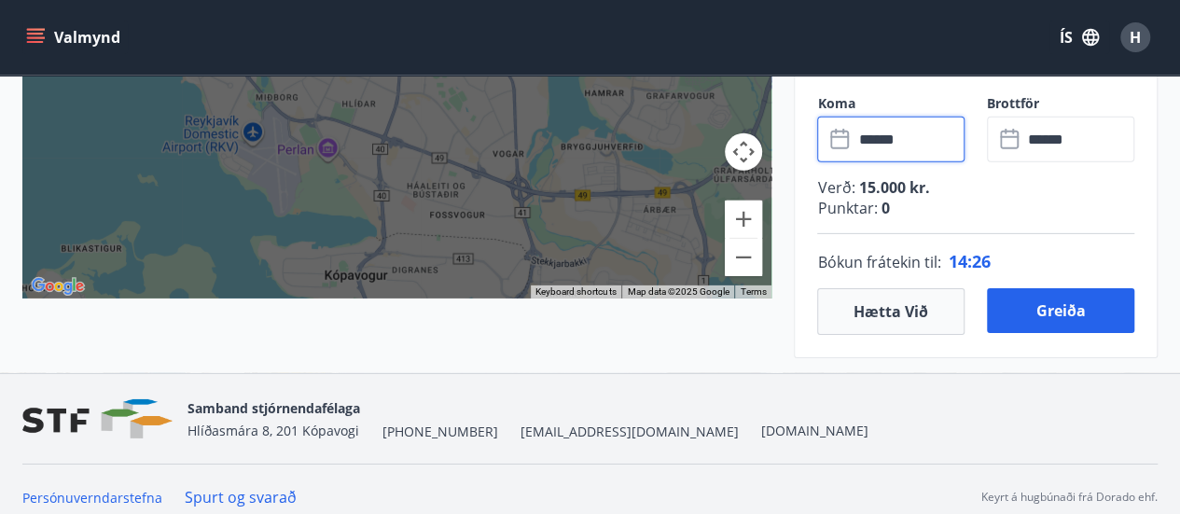
scroll to position [2872, 0]
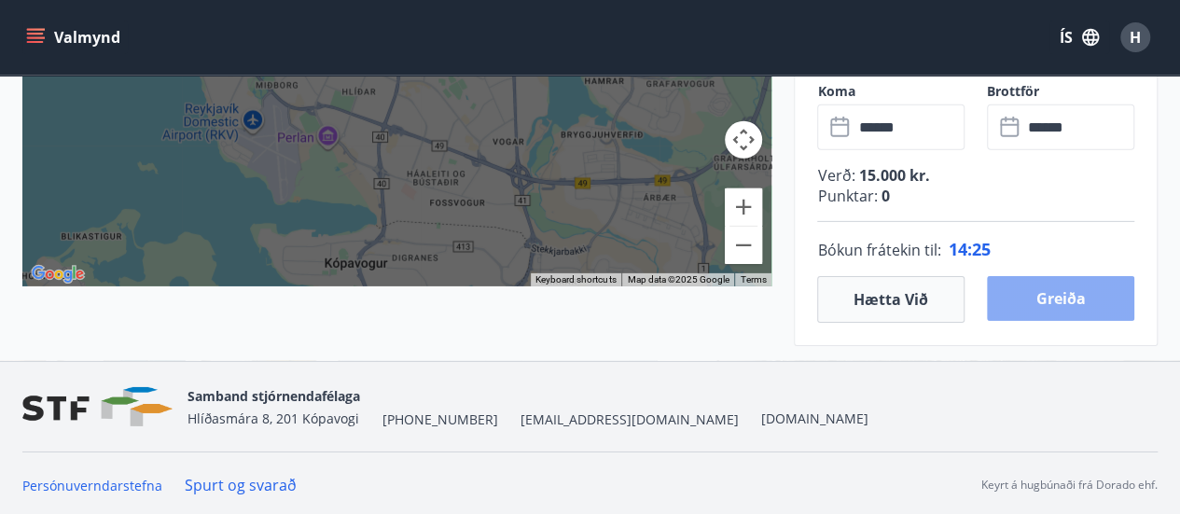
click at [1085, 284] on button "Greiða" at bounding box center [1060, 298] width 147 height 45
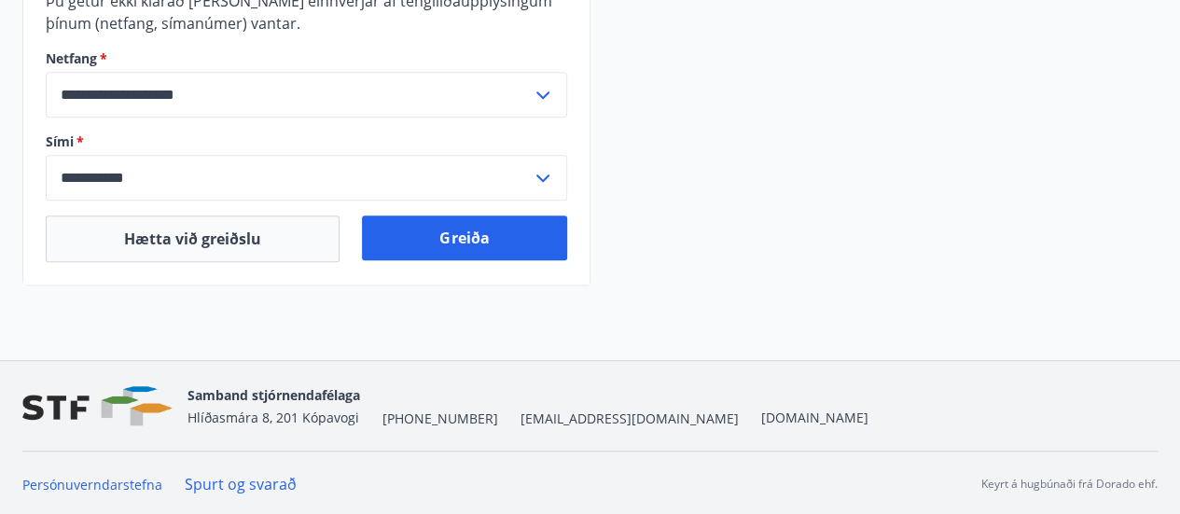
scroll to position [506, 0]
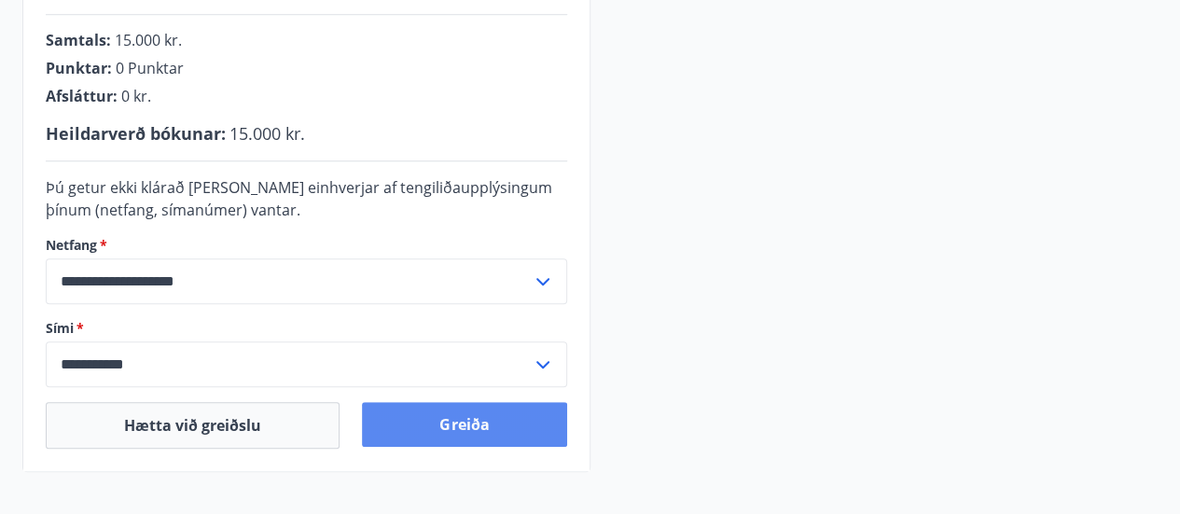
click at [461, 428] on button "Greiða" at bounding box center [464, 424] width 204 height 45
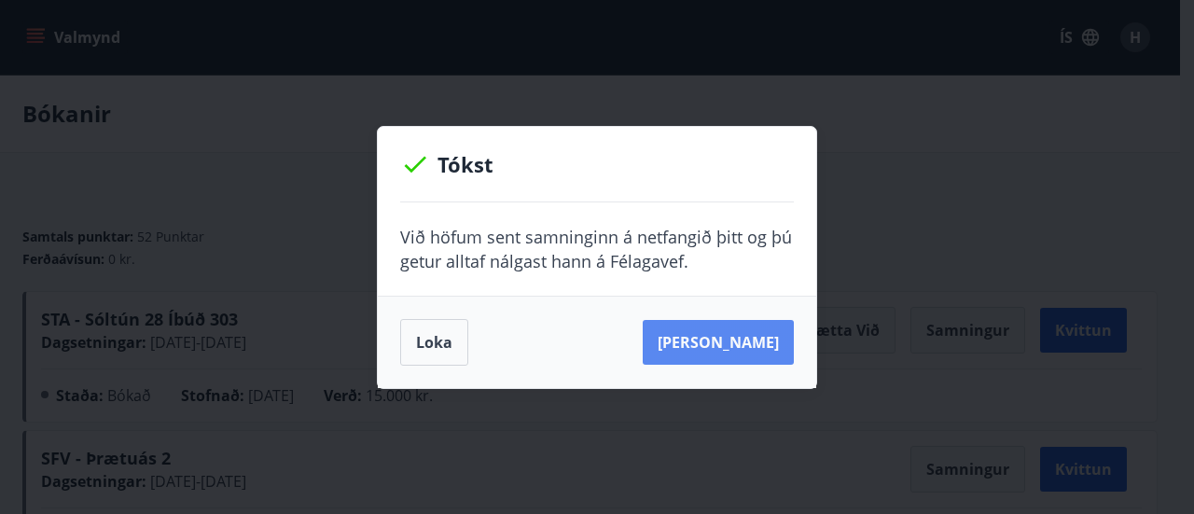
click at [761, 333] on button "[PERSON_NAME]" at bounding box center [717, 342] width 151 height 45
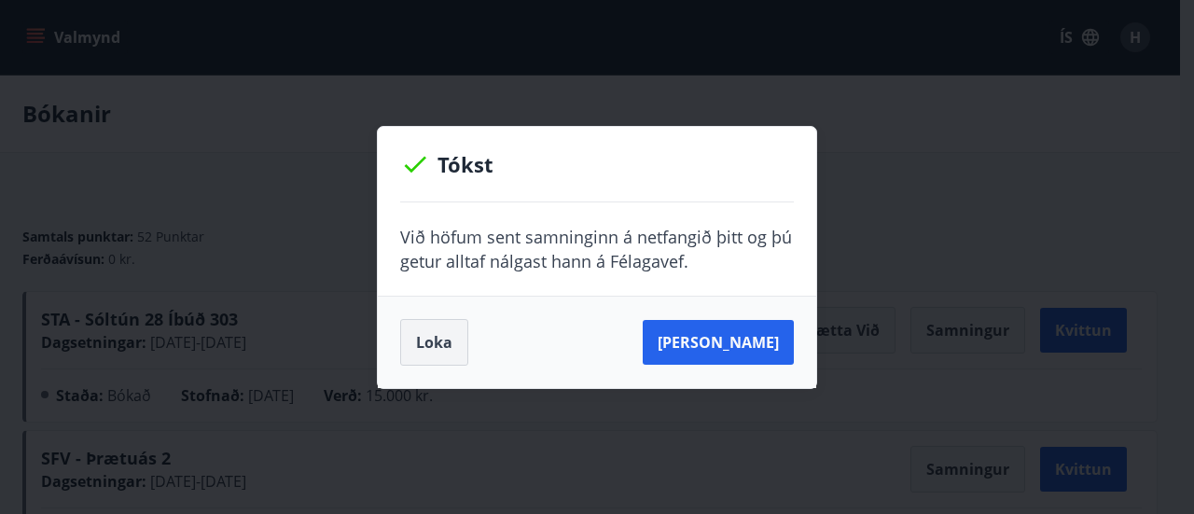
click at [431, 344] on button "Loka" at bounding box center [434, 342] width 68 height 47
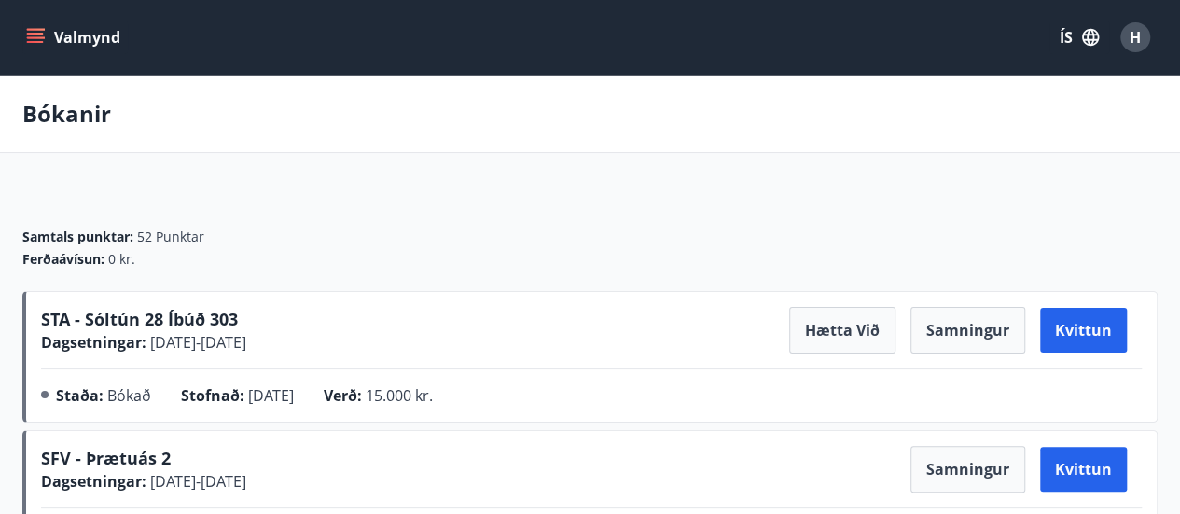
click at [492, 316] on div "STA - Sóltún 28 Íbúð 303 Dagsetningar : 14.10.2025 - 15.10.2025 Hætta við Samni…" at bounding box center [591, 330] width 1100 height 47
click at [1145, 39] on div "H" at bounding box center [1135, 37] width 30 height 30
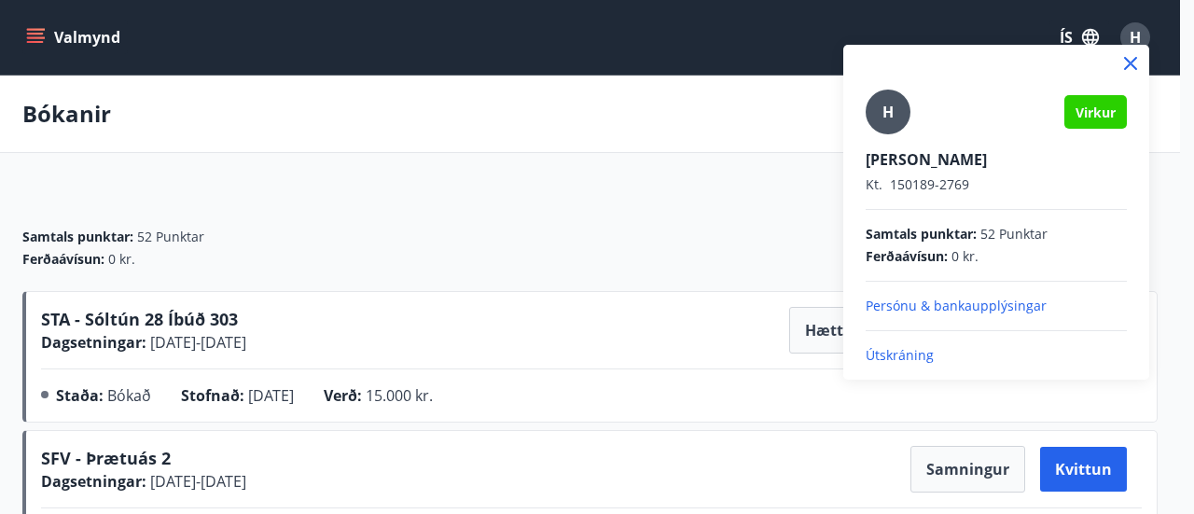
click at [889, 361] on p "Útskráning" at bounding box center [995, 355] width 261 height 19
